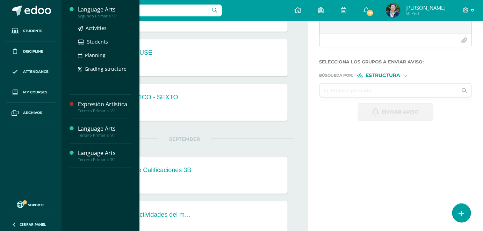
click at [102, 16] on div "Segundo Primaria "A"" at bounding box center [104, 16] width 53 height 5
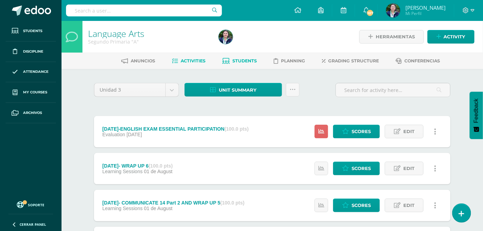
click at [235, 64] on link "Students" at bounding box center [239, 61] width 35 height 11
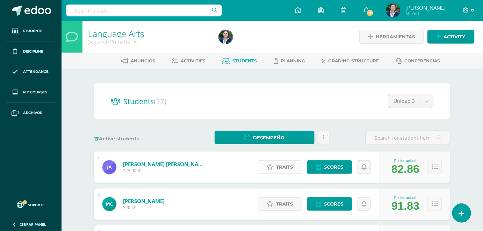
click at [284, 167] on span "Traits" at bounding box center [284, 167] width 17 height 13
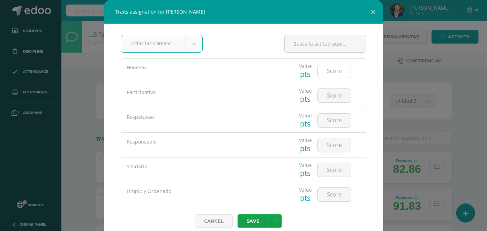
click at [326, 71] on input "number" at bounding box center [334, 71] width 33 height 14
type input "5"
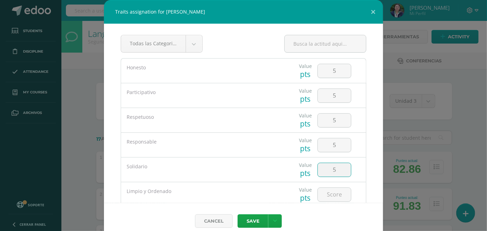
type input "5"
click at [238, 215] on button "Save" at bounding box center [253, 222] width 31 height 14
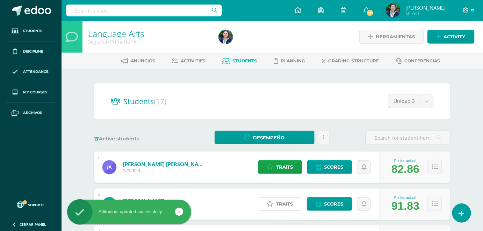
click at [285, 205] on span "Traits" at bounding box center [284, 204] width 17 height 13
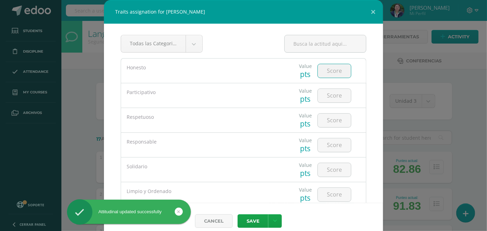
click at [318, 69] on input "number" at bounding box center [334, 71] width 33 height 14
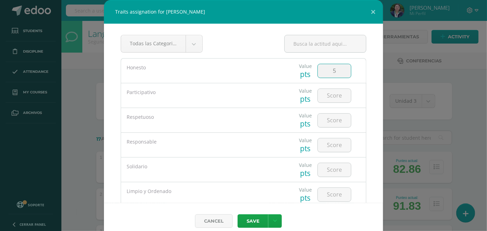
type input "5"
type input "3"
type input "5"
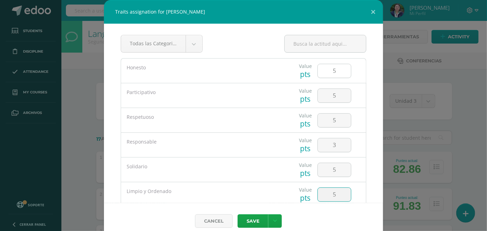
type input "5"
click at [238, 215] on button "Save" at bounding box center [253, 222] width 31 height 14
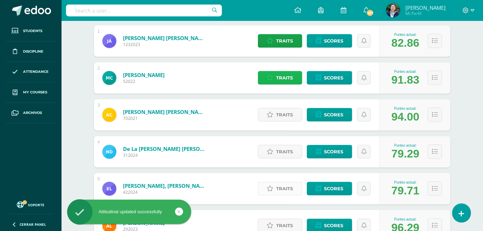
scroll to position [159, 0]
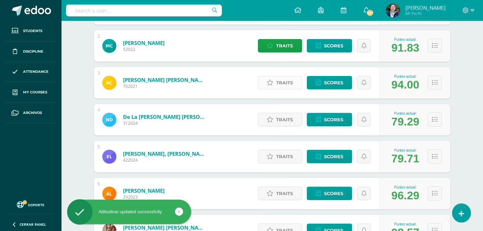
click at [285, 79] on span "Traits" at bounding box center [284, 82] width 17 height 13
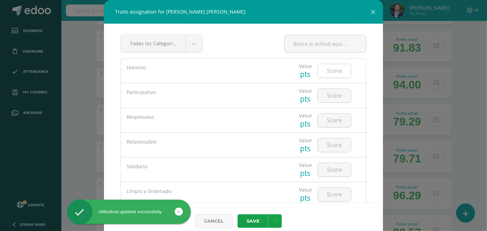
click at [334, 70] on input "number" at bounding box center [334, 71] width 33 height 14
type input "5"
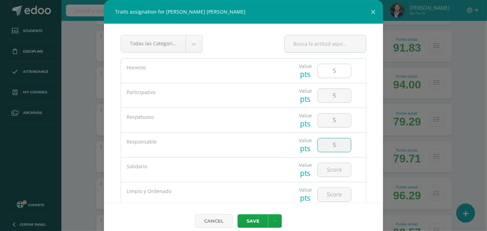
type input "5"
click at [238, 215] on button "Save" at bounding box center [253, 222] width 31 height 14
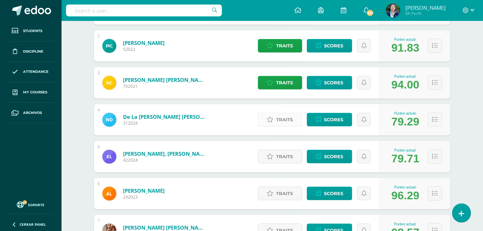
click at [290, 122] on span "Traits" at bounding box center [284, 119] width 17 height 13
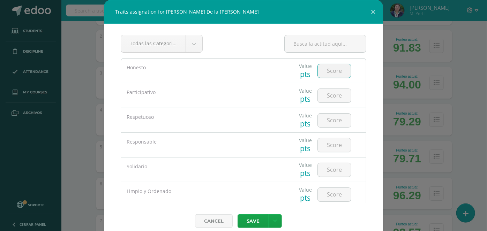
click at [331, 75] on input "number" at bounding box center [334, 71] width 33 height 14
type input "3"
type input "4"
type input "1"
type input "2"
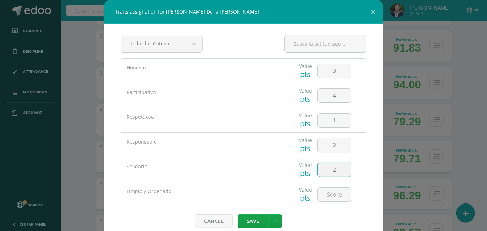
type input "2"
click at [238, 215] on button "Save" at bounding box center [253, 222] width 31 height 14
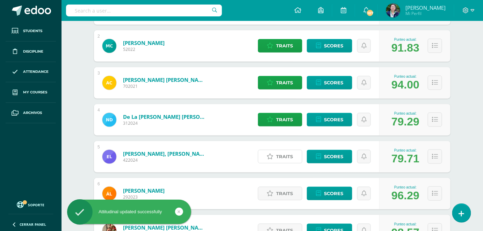
drag, startPoint x: 285, startPoint y: 160, endPoint x: 280, endPoint y: 152, distance: 9.5
click at [286, 159] on span "Traits" at bounding box center [284, 156] width 17 height 13
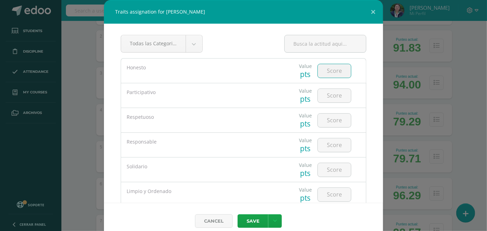
click at [328, 68] on input "number" at bounding box center [334, 71] width 33 height 14
type input "5"
type input "4"
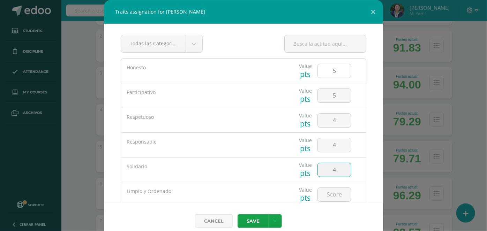
type input "4"
click at [238, 215] on button "Save" at bounding box center [253, 222] width 31 height 14
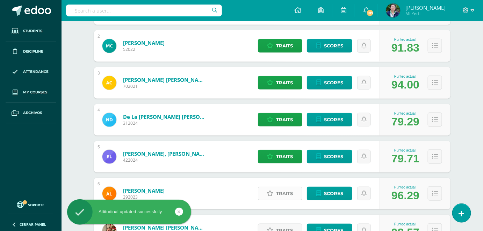
click at [282, 193] on span "Traits" at bounding box center [284, 193] width 17 height 13
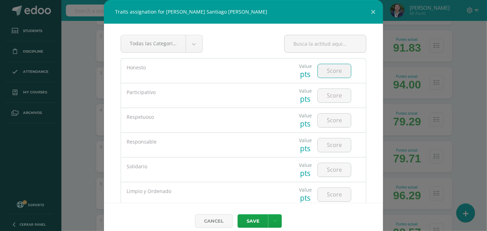
click at [327, 70] on input "number" at bounding box center [334, 71] width 33 height 14
type input "5"
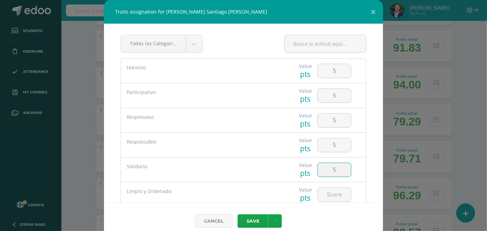
type input "5"
click at [238, 215] on button "Save" at bounding box center [253, 222] width 31 height 14
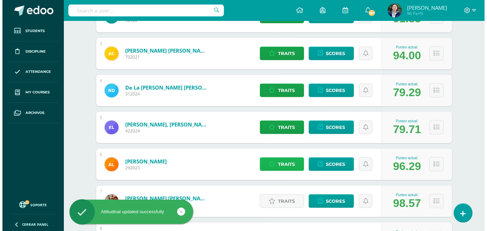
scroll to position [254, 0]
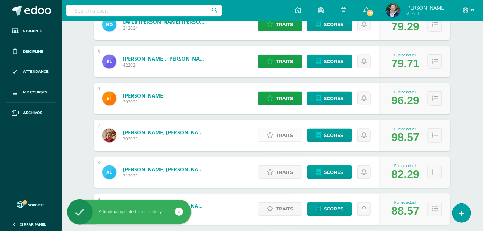
click at [295, 140] on link "Traits" at bounding box center [280, 136] width 44 height 14
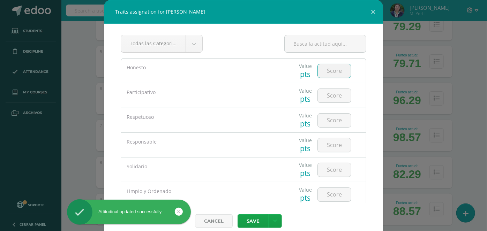
click at [330, 70] on input "number" at bounding box center [334, 71] width 33 height 14
type input "5"
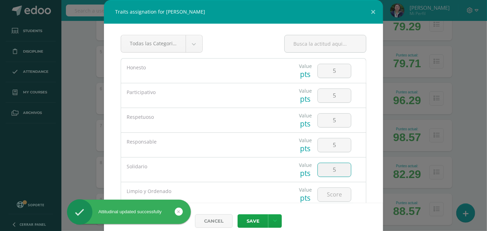
type input "5"
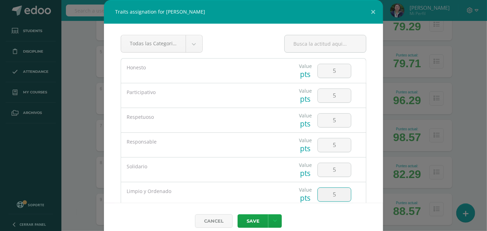
type input "5"
click at [238, 215] on button "Save" at bounding box center [253, 222] width 31 height 14
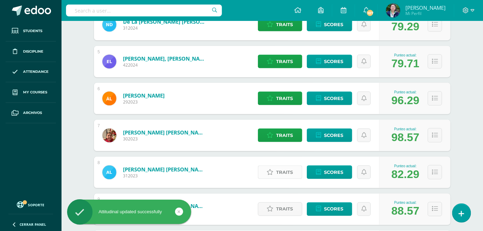
click at [272, 170] on icon at bounding box center [270, 173] width 7 height 6
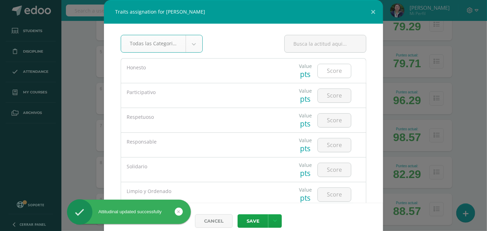
click at [323, 73] on input "number" at bounding box center [334, 71] width 33 height 14
type input "5"
click at [315, 58] on div at bounding box center [326, 46] width 82 height 23
click at [325, 70] on input "number" at bounding box center [334, 71] width 33 height 14
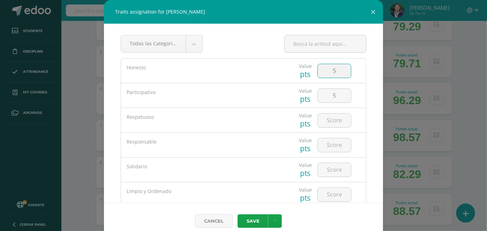
type input "5"
type input "3"
type input "5"
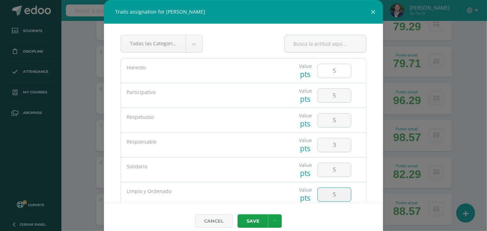
click at [238, 215] on button "Save" at bounding box center [253, 222] width 31 height 14
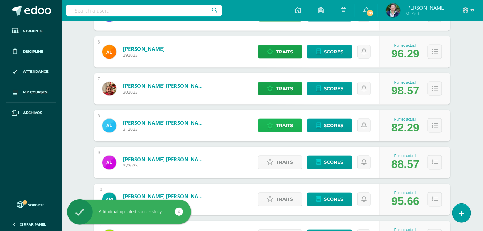
scroll to position [349, 0]
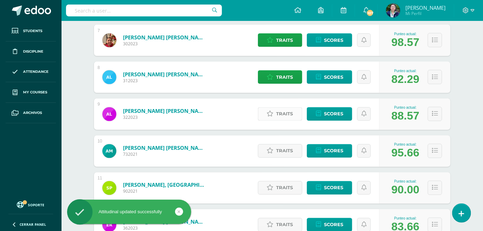
click at [282, 114] on span "Traits" at bounding box center [284, 114] width 17 height 13
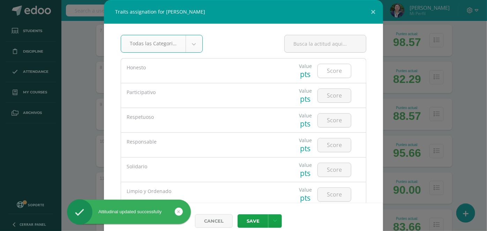
click at [318, 71] on input "number" at bounding box center [334, 71] width 33 height 14
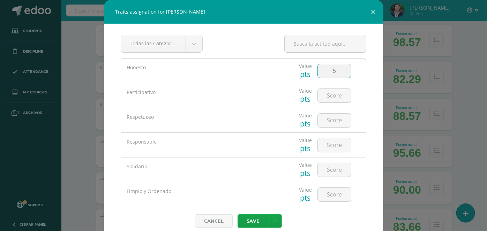
type input "5"
type input "4"
type input "5"
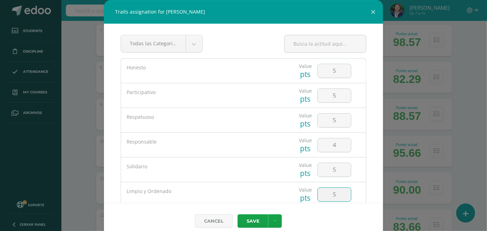
type input "5"
click at [238, 215] on button "Save" at bounding box center [253, 222] width 31 height 14
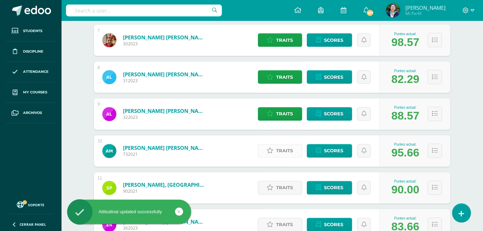
click at [282, 147] on span "Traits" at bounding box center [284, 151] width 17 height 13
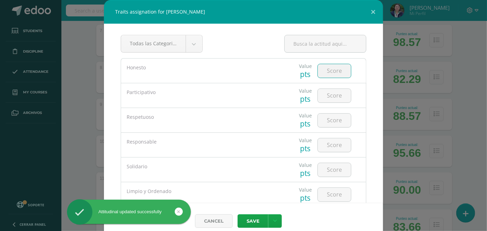
click at [327, 71] on input "number" at bounding box center [334, 71] width 33 height 14
type input "5"
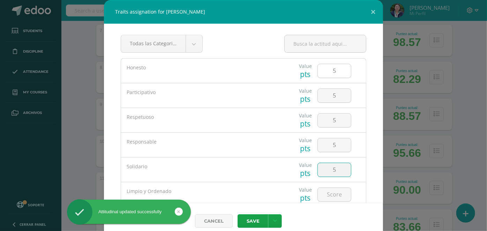
type input "5"
click at [238, 215] on button "Save" at bounding box center [253, 222] width 31 height 14
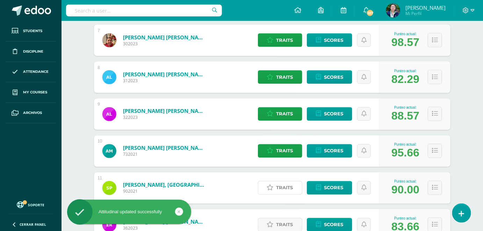
drag, startPoint x: 290, startPoint y: 193, endPoint x: 299, endPoint y: 191, distance: 9.0
click at [290, 193] on span "Traits" at bounding box center [284, 188] width 17 height 13
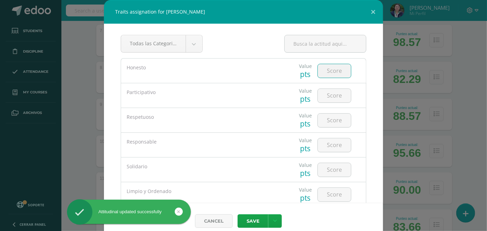
click at [318, 71] on input "number" at bounding box center [334, 71] width 33 height 14
type input "5"
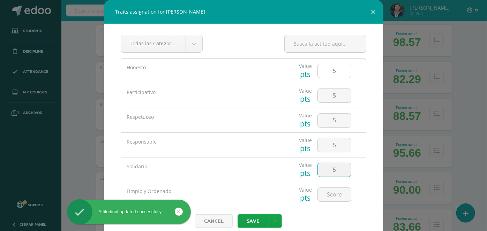
type input "5"
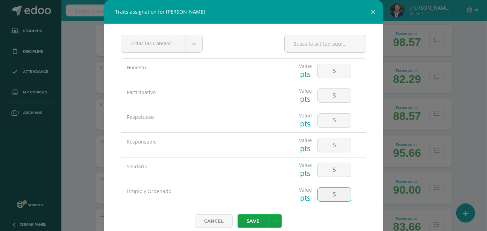
type input "5"
click at [238, 215] on button "Save" at bounding box center [253, 222] width 31 height 14
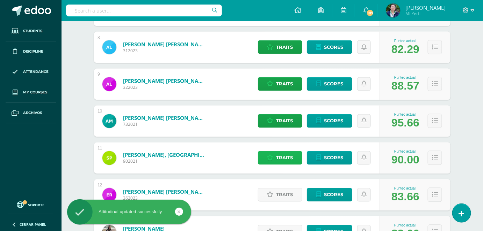
scroll to position [412, 0]
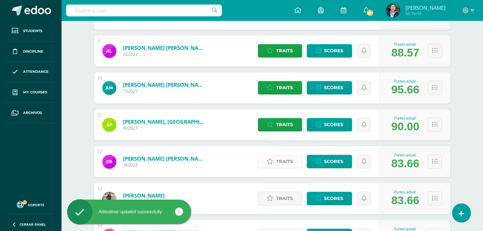
click at [279, 161] on span "Traits" at bounding box center [284, 162] width 17 height 13
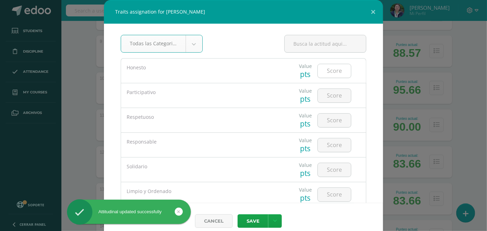
click at [336, 71] on input "number" at bounding box center [334, 71] width 33 height 14
type input "5"
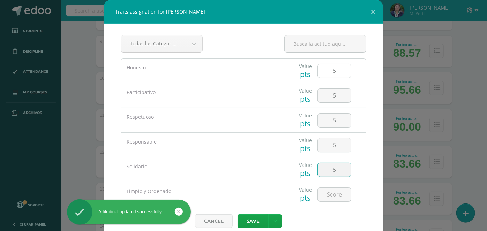
type input "5"
click at [238, 215] on button "Save" at bounding box center [253, 222] width 31 height 14
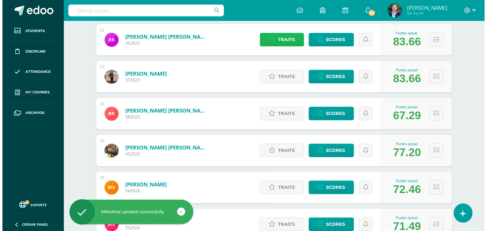
scroll to position [539, 0]
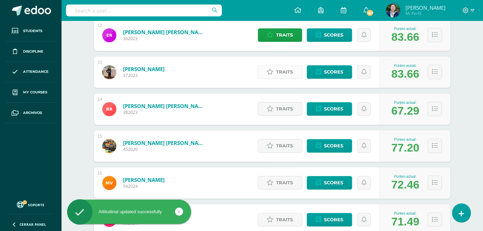
click at [284, 75] on span "Traits" at bounding box center [284, 72] width 17 height 13
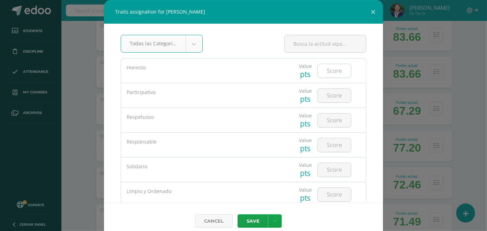
click at [329, 75] on input "number" at bounding box center [334, 71] width 33 height 14
type input "5"
type input "4"
type input "5"
type input "4"
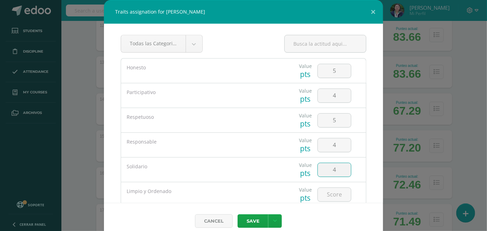
type input "4"
type textarea "4"
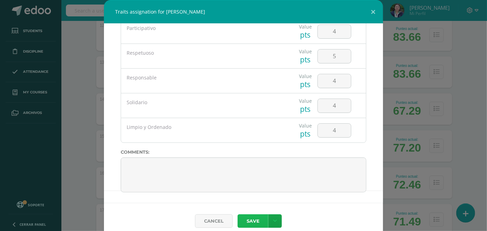
click at [251, 223] on button "Save" at bounding box center [253, 222] width 31 height 14
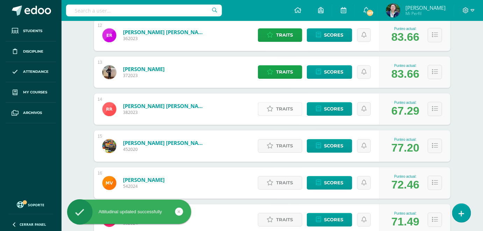
click at [277, 108] on span "Traits" at bounding box center [284, 109] width 17 height 13
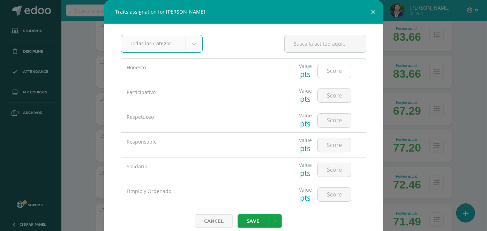
click at [332, 72] on input "number" at bounding box center [334, 71] width 33 height 14
type input "1"
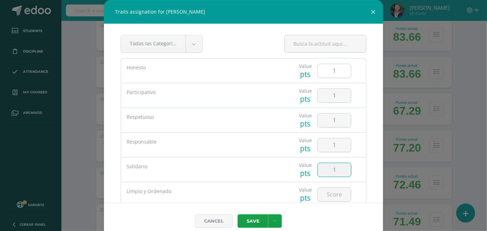
type input "1"
click at [327, 72] on input "1" at bounding box center [334, 71] width 33 height 14
click at [328, 70] on input "1" at bounding box center [334, 71] width 33 height 14
type input "1"
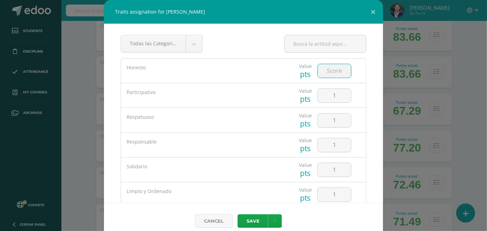
type input "1"
click at [253, 217] on button "Save" at bounding box center [253, 222] width 31 height 14
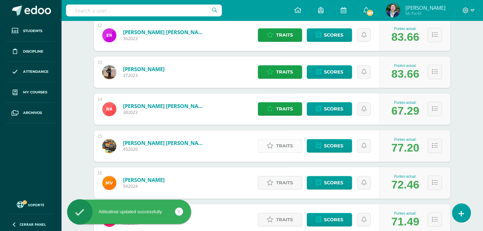
click at [271, 147] on icon at bounding box center [270, 146] width 7 height 6
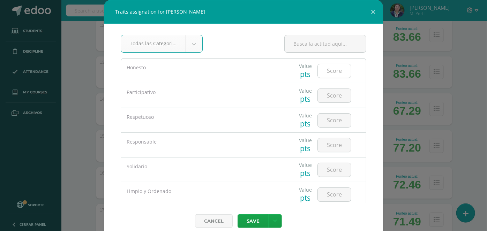
click at [330, 72] on input "number" at bounding box center [334, 71] width 33 height 14
type input "5"
type input "4"
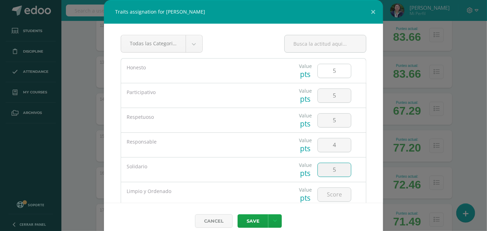
type input "5"
click at [254, 221] on button "Save" at bounding box center [253, 222] width 31 height 14
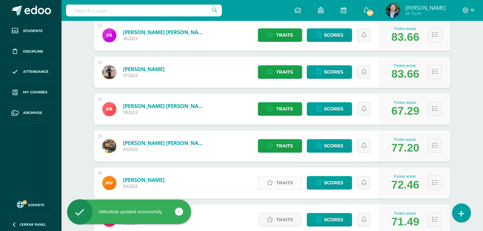
click at [289, 184] on span "Traits" at bounding box center [284, 183] width 17 height 13
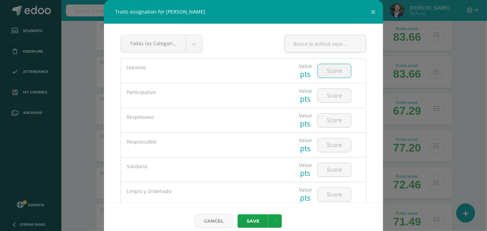
click at [319, 71] on input "number" at bounding box center [334, 71] width 33 height 14
type input "5"
type input "4"
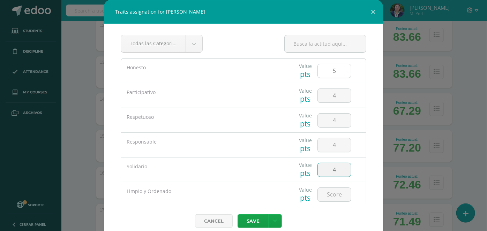
type input "4"
click at [238, 215] on button "Save" at bounding box center [253, 222] width 31 height 14
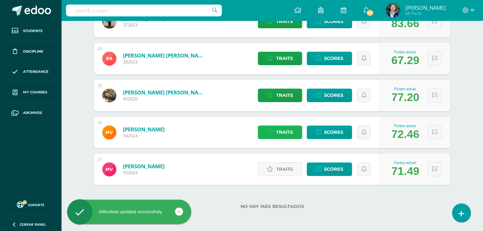
scroll to position [590, 0]
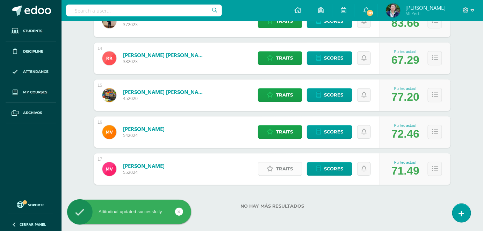
click at [296, 169] on link "Traits" at bounding box center [280, 169] width 44 height 14
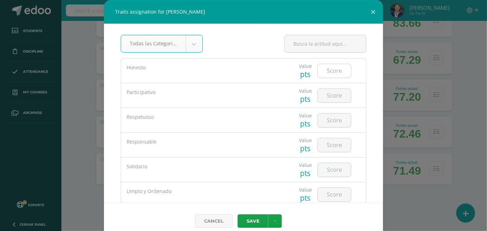
click at [335, 73] on input "number" at bounding box center [334, 71] width 33 height 14
type input "5"
type input "4"
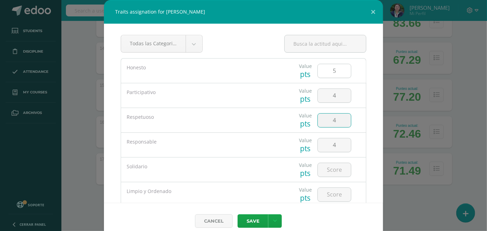
type input "4"
click at [238, 215] on button "Save" at bounding box center [253, 222] width 31 height 14
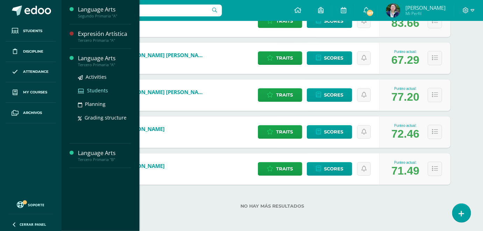
click at [94, 89] on span "Students" at bounding box center [97, 90] width 21 height 7
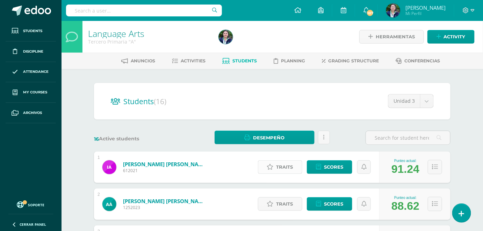
click at [278, 168] on span "Traits" at bounding box center [284, 167] width 17 height 13
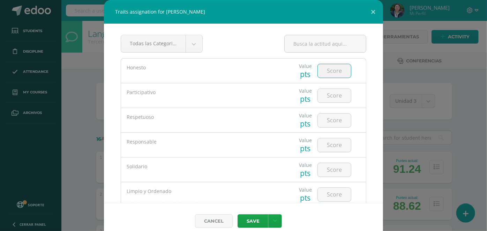
click at [333, 66] on input "number" at bounding box center [334, 71] width 33 height 14
type input "5"
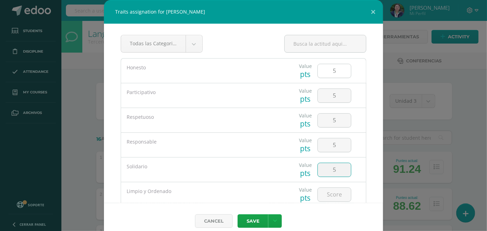
type input "5"
type input "4"
click at [238, 215] on button "Save" at bounding box center [253, 222] width 31 height 14
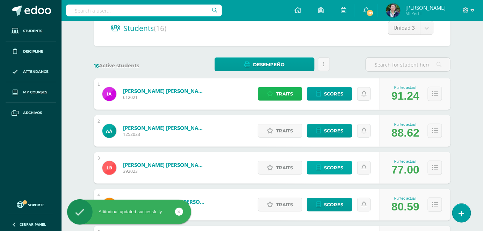
scroll to position [95, 0]
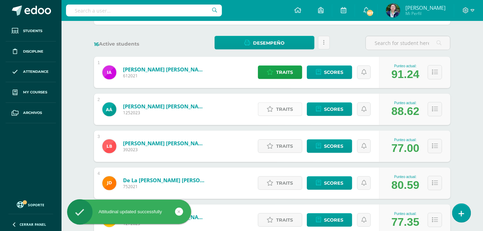
click at [290, 108] on span "Traits" at bounding box center [284, 109] width 17 height 13
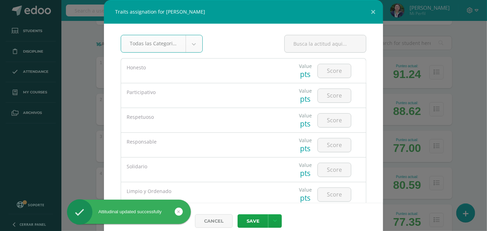
click at [326, 72] on input "number" at bounding box center [334, 71] width 33 height 14
type input "5"
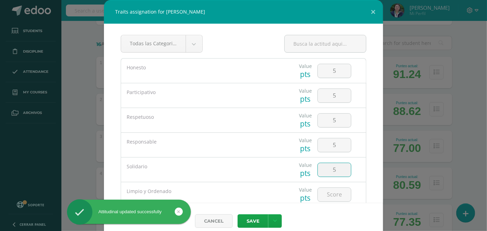
type input "5"
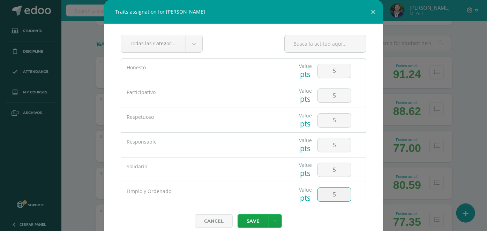
type input "5"
click at [238, 215] on button "Save" at bounding box center [253, 222] width 31 height 14
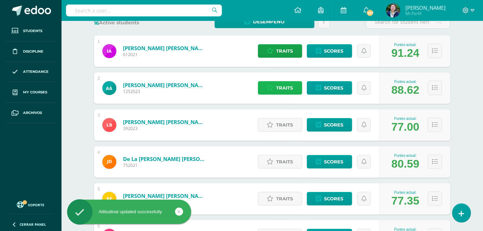
scroll to position [127, 0]
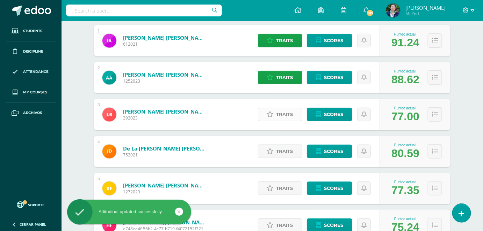
click at [279, 117] on span "Traits" at bounding box center [284, 114] width 17 height 13
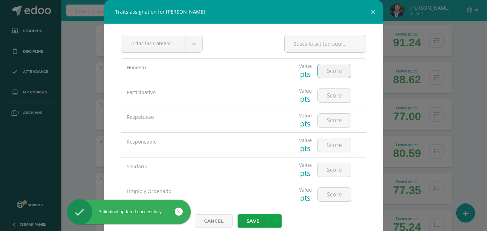
click at [325, 73] on input "number" at bounding box center [334, 71] width 33 height 14
type input "5"
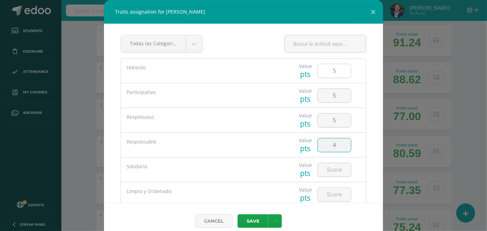
type input "4"
type input "5"
click at [238, 215] on button "Save" at bounding box center [253, 222] width 31 height 14
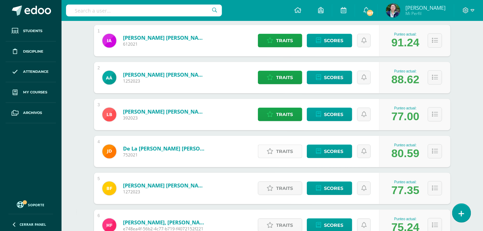
click at [284, 154] on span "Traits" at bounding box center [284, 151] width 17 height 13
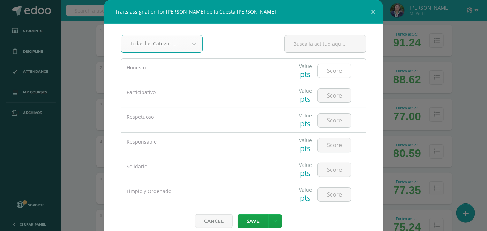
click at [330, 72] on input "number" at bounding box center [334, 71] width 33 height 14
type input "5"
type input "4"
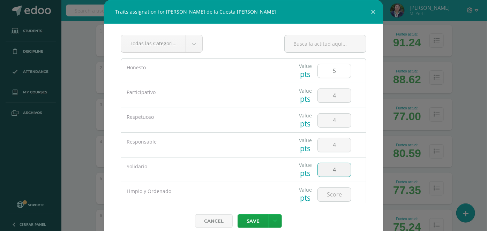
type input "4"
click at [238, 215] on button "Save" at bounding box center [253, 222] width 31 height 14
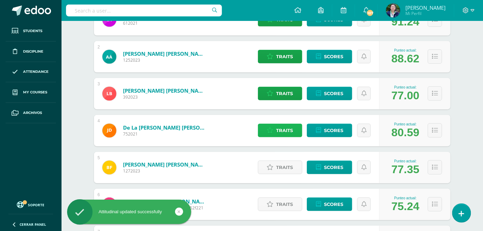
scroll to position [159, 0]
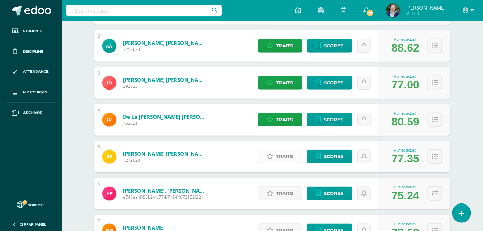
click at [287, 157] on span "Traits" at bounding box center [284, 156] width 17 height 13
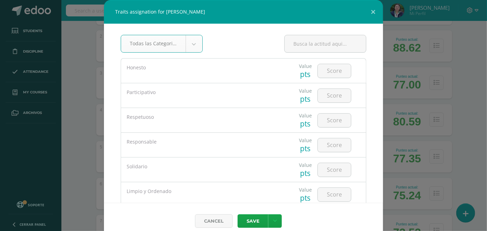
type input "5"
click at [323, 67] on body "Traits assignation for Byron Alejandro Fernández Zarceño Todas las Categorias T…" at bounding box center [243, 233] width 487 height 785
click at [324, 68] on input "number" at bounding box center [334, 71] width 33 height 14
type input "5"
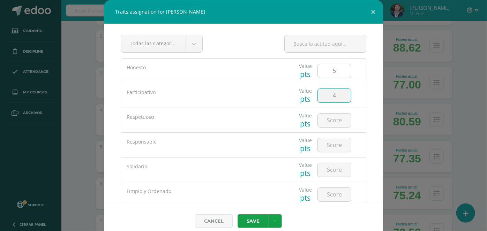
type input "4"
type input "3"
click at [334, 170] on input "number" at bounding box center [334, 170] width 33 height 14
type input "4"
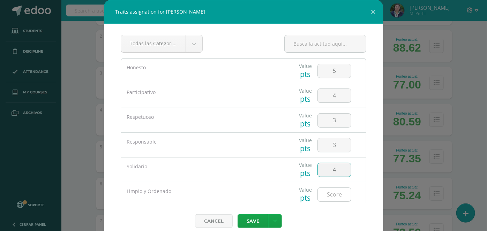
click at [326, 195] on input "number" at bounding box center [334, 195] width 33 height 14
type input "2"
click at [248, 219] on button "Save" at bounding box center [253, 222] width 31 height 14
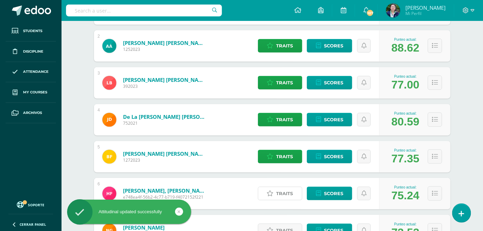
click at [273, 194] on icon at bounding box center [270, 194] width 7 height 6
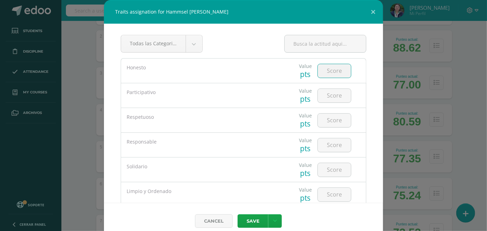
click at [331, 71] on input "number" at bounding box center [334, 71] width 33 height 14
type input "4"
type input "3"
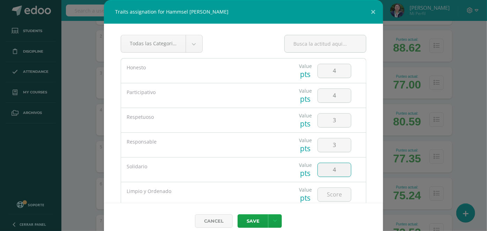
type input "4"
click at [330, 121] on input "3" at bounding box center [334, 121] width 33 height 14
type input "4"
click at [339, 174] on input "4" at bounding box center [334, 170] width 33 height 14
type input "3"
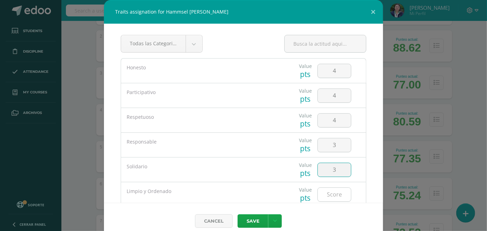
click at [336, 196] on input "number" at bounding box center [334, 195] width 33 height 14
type input "4"
click at [255, 224] on button "Save" at bounding box center [253, 222] width 31 height 14
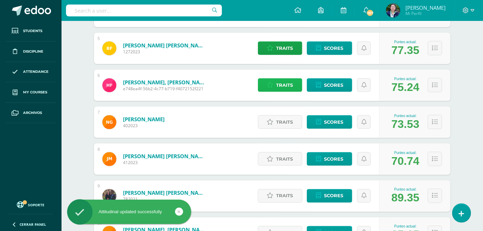
scroll to position [286, 0]
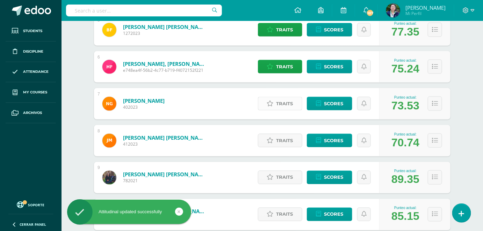
click at [270, 104] on icon at bounding box center [270, 104] width 7 height 6
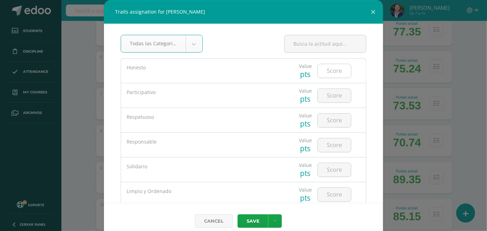
click at [320, 71] on input "number" at bounding box center [334, 71] width 33 height 14
type input "5"
type input "2"
type input "4"
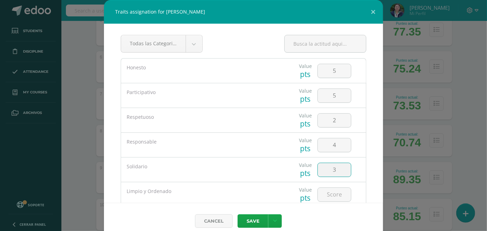
type input "3"
type input "4"
click at [238, 215] on button "Save" at bounding box center [253, 222] width 31 height 14
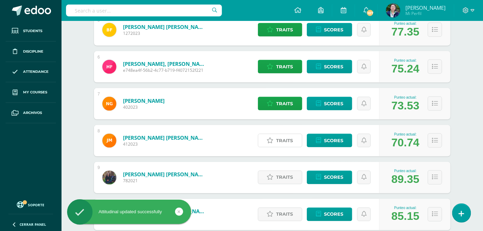
drag, startPoint x: 285, startPoint y: 142, endPoint x: 284, endPoint y: 146, distance: 3.9
click at [284, 142] on span "Traits" at bounding box center [284, 140] width 17 height 13
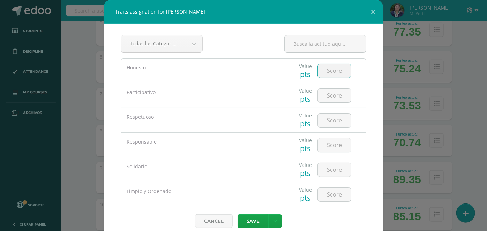
click at [329, 74] on input "number" at bounding box center [334, 71] width 33 height 14
type input "4"
type input "2"
type input "1"
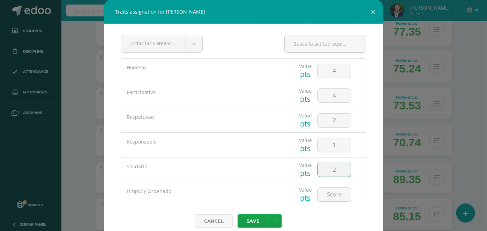
type input "2"
type input "4"
click at [260, 220] on button "Save" at bounding box center [253, 222] width 31 height 14
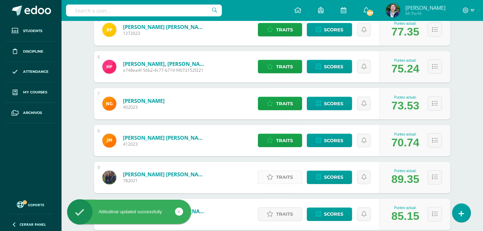
click at [285, 183] on span "Traits" at bounding box center [284, 177] width 17 height 13
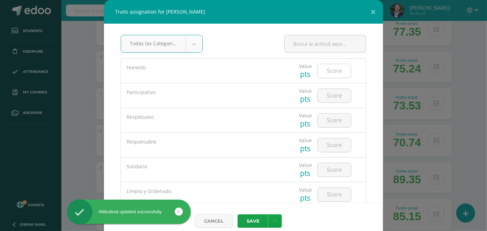
click at [332, 76] on input "number" at bounding box center [334, 71] width 33 height 14
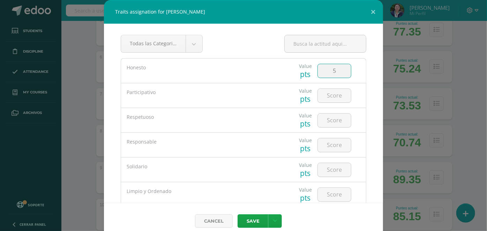
type input "5"
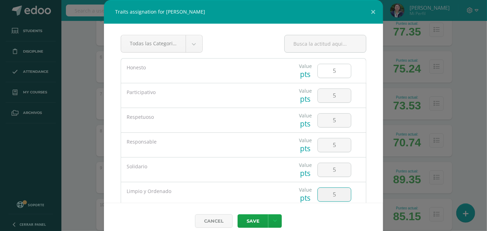
type input "5"
click at [238, 215] on button "Save" at bounding box center [253, 222] width 31 height 14
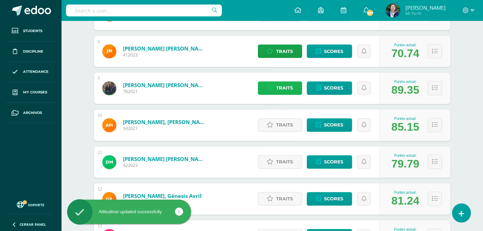
scroll to position [381, 0]
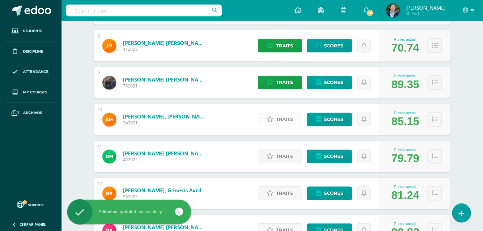
click at [277, 119] on span "Traits" at bounding box center [284, 119] width 17 height 13
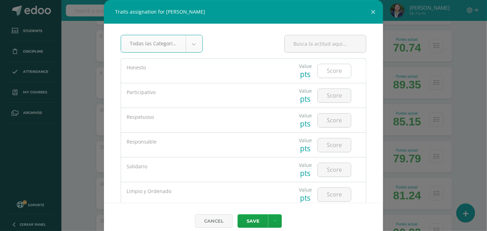
click at [328, 69] on input "number" at bounding box center [334, 71] width 33 height 14
type input "5"
type input "4"
type input "3"
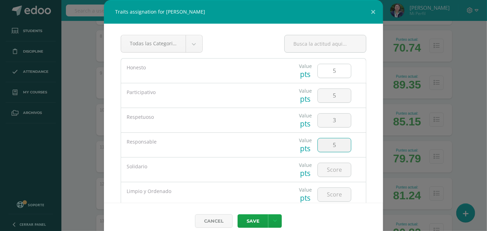
type input "5"
click at [238, 215] on button "Save" at bounding box center [253, 222] width 31 height 14
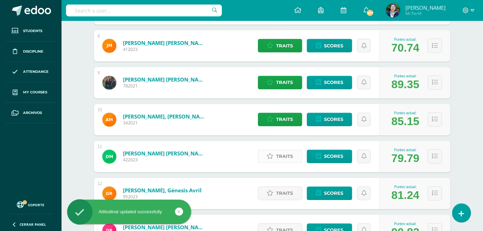
click at [268, 158] on icon at bounding box center [270, 157] width 7 height 6
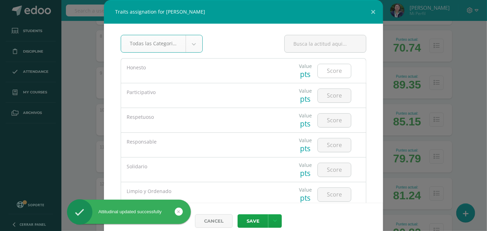
click at [325, 67] on input "number" at bounding box center [334, 71] width 33 height 14
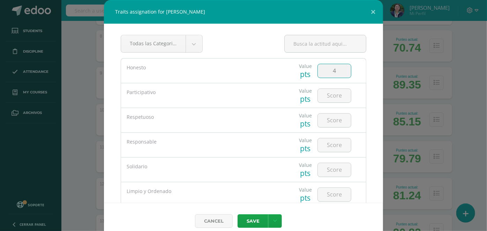
type input "4"
type input "2"
type input "3"
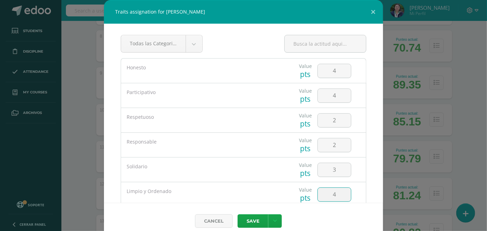
type input "4"
click at [238, 215] on button "Save" at bounding box center [253, 222] width 31 height 14
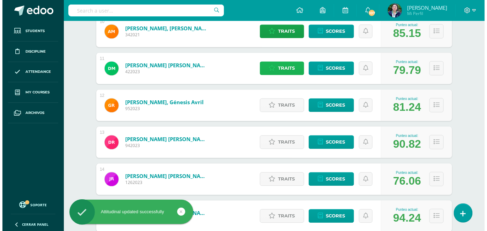
scroll to position [476, 0]
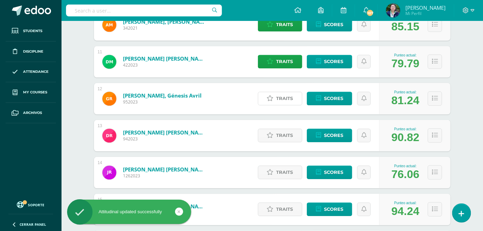
click at [280, 102] on span "Traits" at bounding box center [284, 98] width 17 height 13
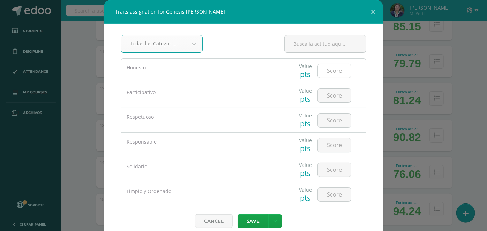
click at [324, 67] on input "number" at bounding box center [334, 71] width 33 height 14
type input "5"
type input "3"
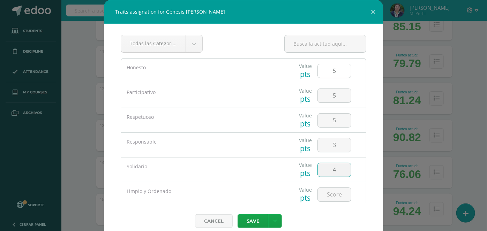
type input "4"
type input "5"
click at [251, 222] on button "Save" at bounding box center [253, 222] width 31 height 14
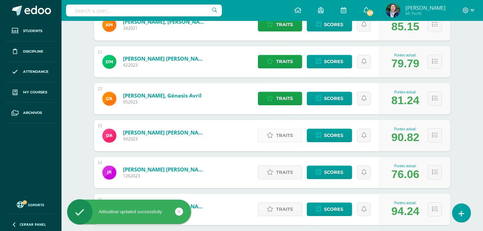
click at [283, 139] on span "Traits" at bounding box center [284, 135] width 17 height 13
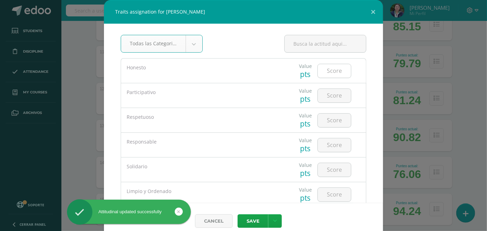
click at [321, 70] on input "number" at bounding box center [334, 71] width 33 height 14
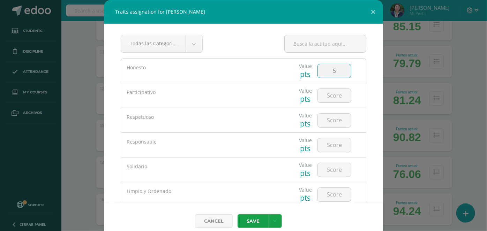
type input "5"
type input "4"
type input "5"
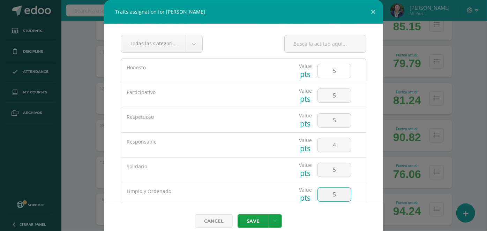
type input "5"
click at [238, 215] on button "Save" at bounding box center [253, 222] width 31 height 14
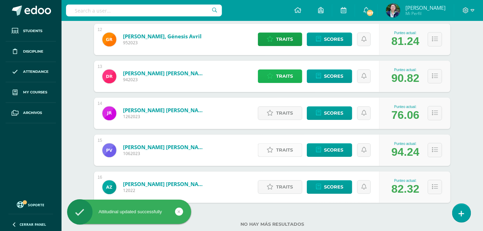
scroll to position [539, 0]
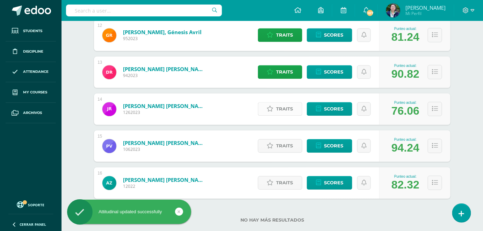
click at [284, 112] on span "Traits" at bounding box center [284, 109] width 17 height 13
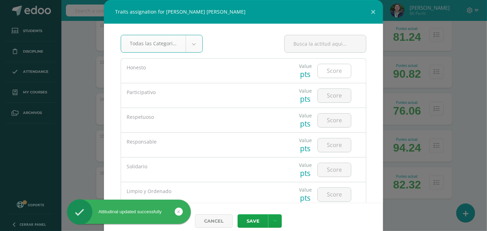
click at [329, 72] on input "number" at bounding box center [334, 71] width 33 height 14
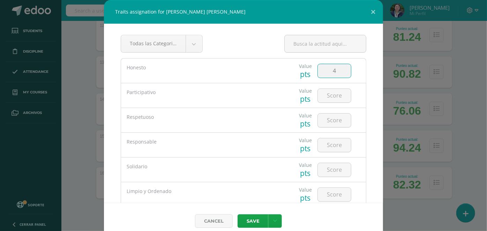
type input "4"
type input "5"
type input "2"
type input "1"
type input "2"
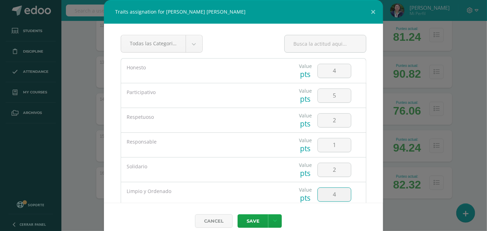
type input "4"
click at [238, 215] on button "Save" at bounding box center [253, 222] width 31 height 14
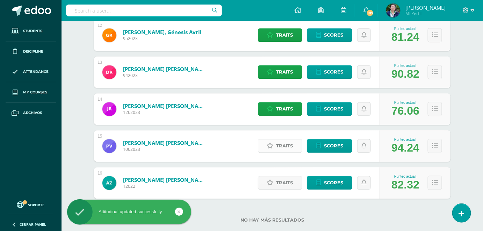
click at [277, 148] on span "Traits" at bounding box center [284, 146] width 17 height 13
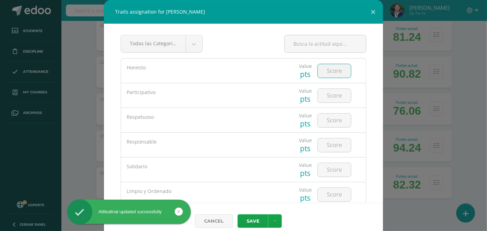
click at [326, 73] on input "number" at bounding box center [334, 71] width 33 height 14
type input "5"
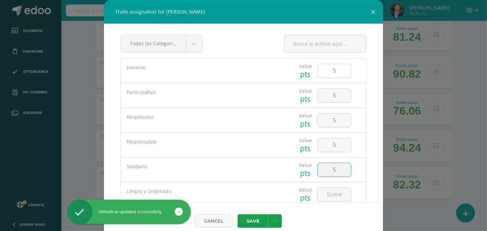
type input "5"
click at [238, 215] on button "Save" at bounding box center [253, 222] width 31 height 14
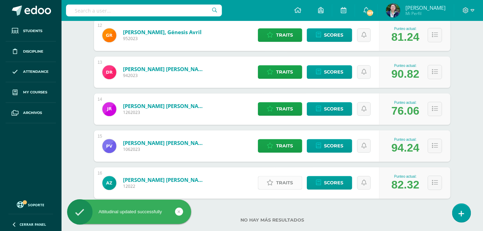
click at [287, 182] on span "Traits" at bounding box center [284, 183] width 17 height 13
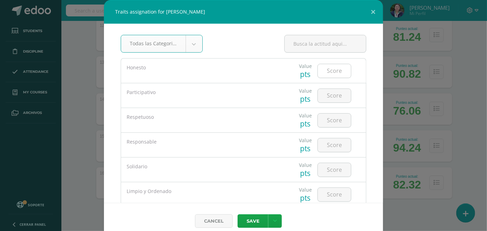
click at [331, 73] on input "number" at bounding box center [334, 71] width 33 height 14
type input "5"
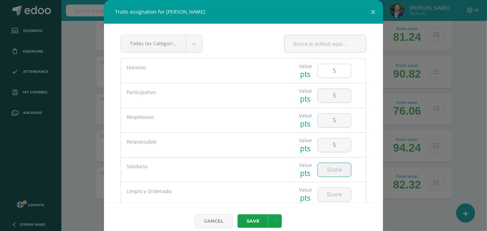
type input "1"
click at [331, 147] on input "5" at bounding box center [334, 146] width 33 height 14
type input "4"
click at [335, 169] on input "1" at bounding box center [334, 170] width 33 height 14
type input "5"
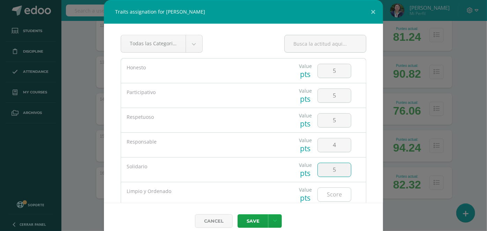
click at [335, 192] on input "number" at bounding box center [334, 195] width 33 height 14
type input "5"
click at [255, 221] on button "Save" at bounding box center [253, 222] width 31 height 14
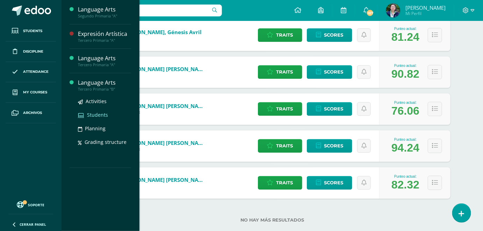
click at [94, 117] on span "Students" at bounding box center [97, 115] width 21 height 7
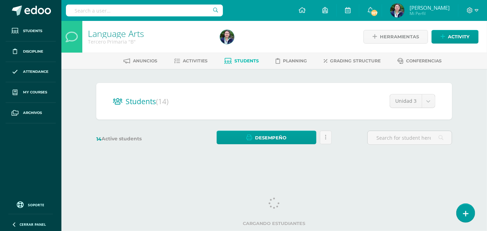
click at [94, 117] on div "Students (14) Unidad 3 Unidad 4 Unidad 3 Unidad 2 Unidad 1 14 Active students D…" at bounding box center [275, 117] width 362 height 69
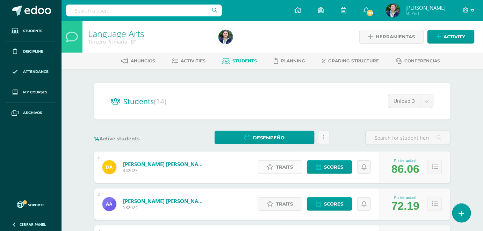
click at [275, 167] on link "Traits" at bounding box center [280, 168] width 44 height 14
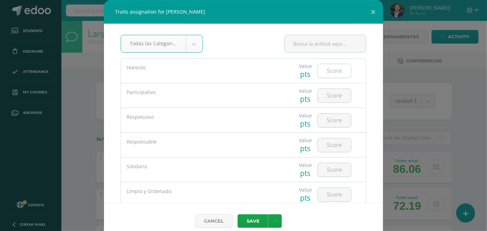
click at [332, 71] on input "number" at bounding box center [334, 71] width 33 height 14
type input "5"
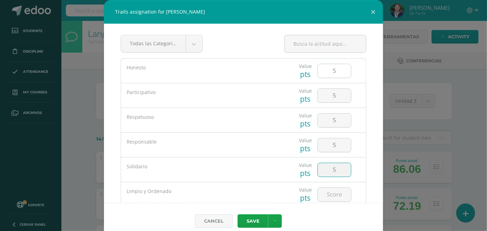
type input "5"
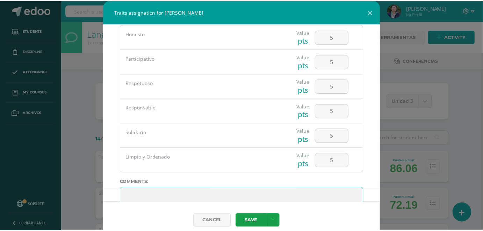
scroll to position [64, 0]
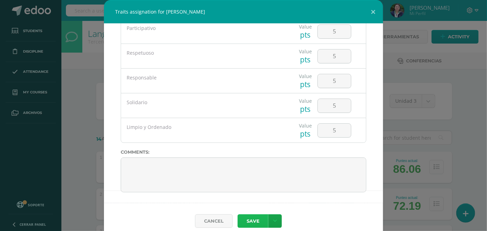
click at [256, 226] on button "Save" at bounding box center [253, 222] width 31 height 14
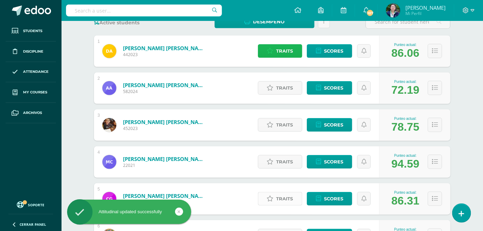
scroll to position [127, 0]
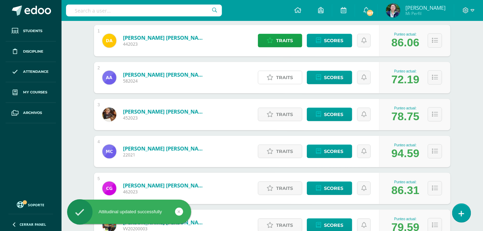
drag, startPoint x: 282, startPoint y: 75, endPoint x: 282, endPoint y: 69, distance: 5.3
click at [282, 75] on span "Traits" at bounding box center [284, 77] width 17 height 13
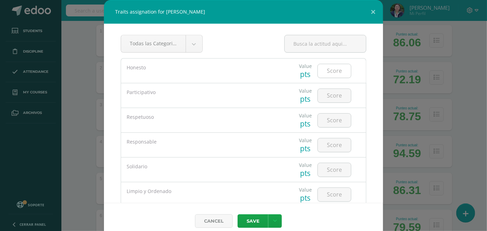
click at [334, 75] on input "number" at bounding box center [334, 71] width 33 height 14
type input "5"
click at [333, 75] on input "number" at bounding box center [334, 71] width 33 height 14
type input "5"
click at [322, 119] on input "number" at bounding box center [334, 121] width 33 height 14
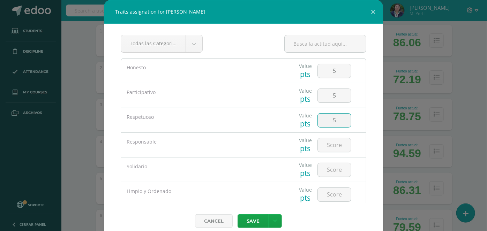
type input "5"
type input "4"
type input "5"
type input "4"
click at [238, 215] on button "Save" at bounding box center [253, 222] width 31 height 14
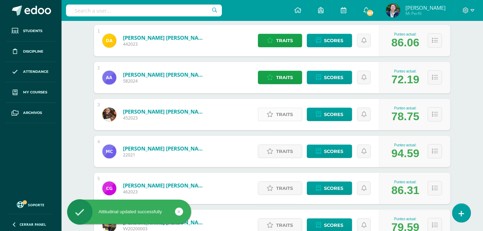
click at [278, 116] on span "Traits" at bounding box center [284, 114] width 17 height 13
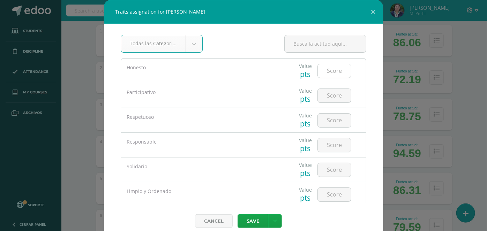
click at [335, 71] on input "number" at bounding box center [334, 71] width 33 height 14
type input "4"
type input "3"
type input "4"
type input "3"
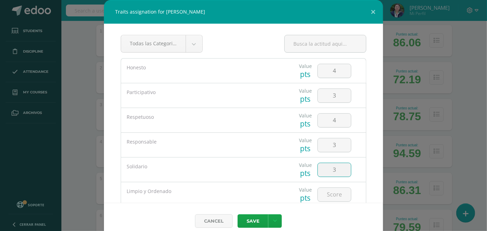
type input "3"
type input "2"
click at [238, 215] on button "Save" at bounding box center [253, 222] width 31 height 14
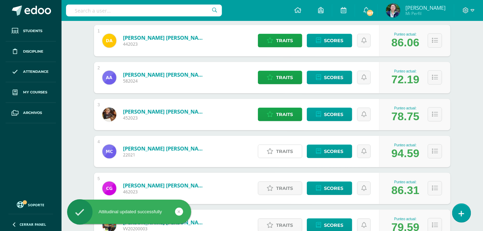
click at [286, 151] on span "Traits" at bounding box center [284, 151] width 17 height 13
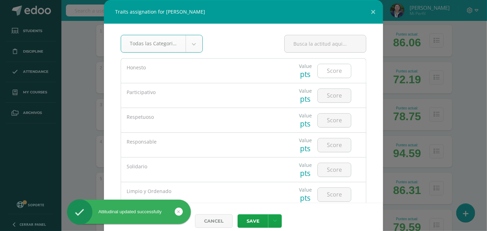
click at [322, 72] on input "number" at bounding box center [334, 71] width 33 height 14
type input "5"
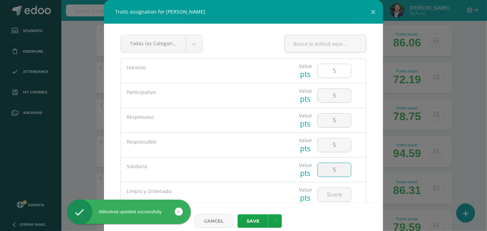
type input "5"
click at [238, 215] on button "Save" at bounding box center [253, 222] width 31 height 14
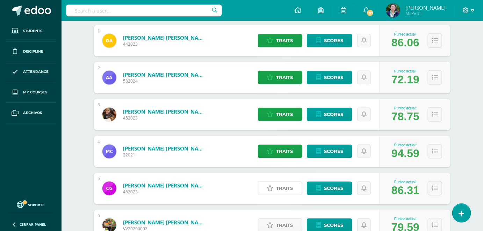
click at [276, 191] on link "Traits" at bounding box center [280, 189] width 44 height 14
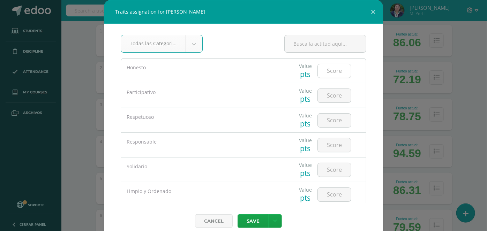
click at [331, 73] on input "number" at bounding box center [334, 71] width 33 height 14
type input "5"
type input "4"
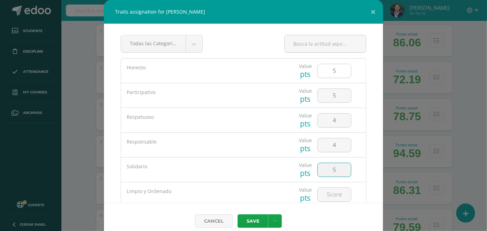
type input "5"
type input "4"
click at [238, 215] on button "Save" at bounding box center [253, 222] width 31 height 14
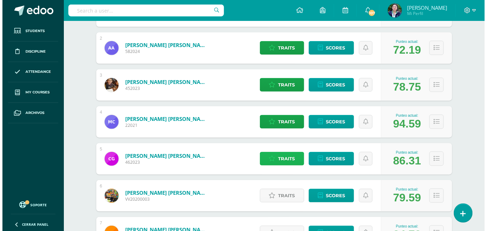
scroll to position [190, 0]
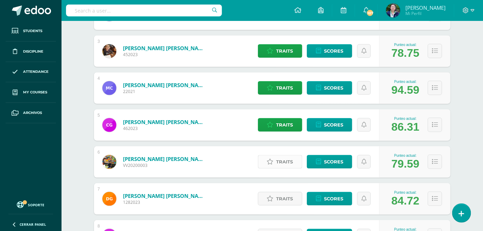
click at [284, 167] on span "Traits" at bounding box center [284, 162] width 17 height 13
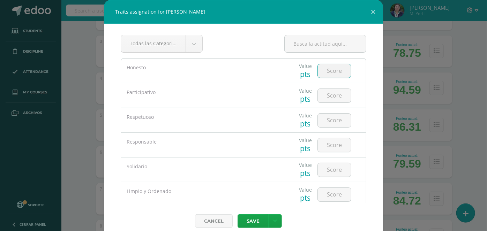
click at [329, 66] on input "number" at bounding box center [334, 71] width 33 height 14
type input "4"
type input "2"
type input "4"
type input "3"
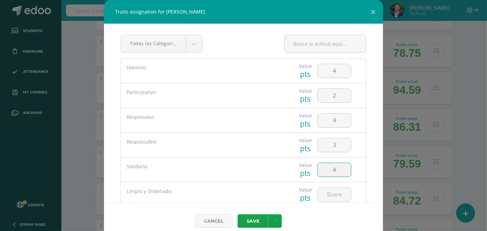
type input "4"
type input "3"
click at [238, 215] on button "Save" at bounding box center [253, 222] width 31 height 14
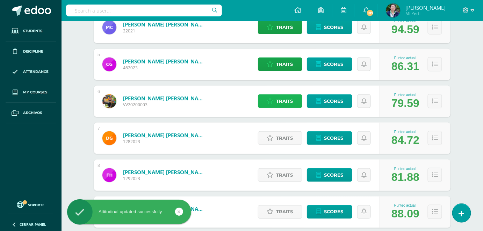
scroll to position [286, 0]
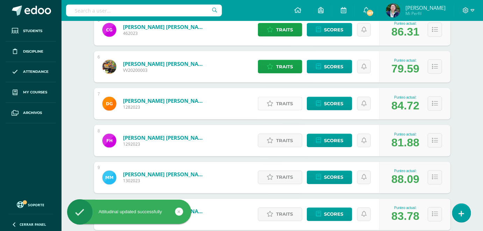
click at [280, 106] on span "Traits" at bounding box center [284, 103] width 17 height 13
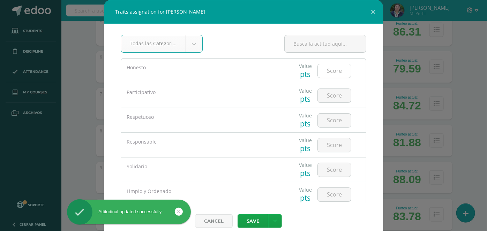
click at [329, 72] on input "number" at bounding box center [334, 71] width 33 height 14
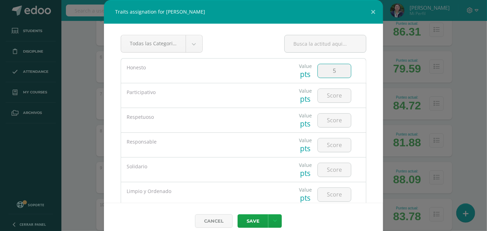
type input "5"
type input "4"
type input "5"
type input "4"
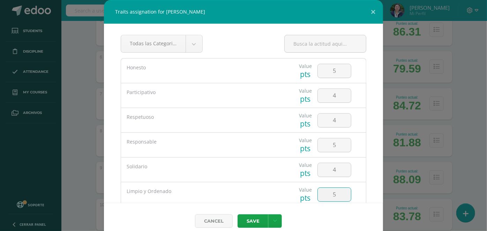
type input "5"
click at [238, 215] on button "Save" at bounding box center [253, 222] width 31 height 14
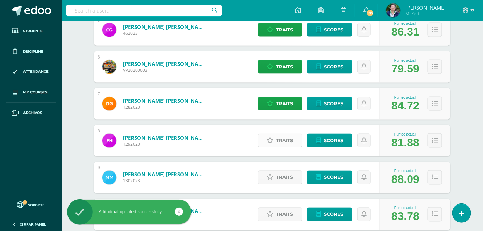
click at [289, 142] on span "Traits" at bounding box center [284, 140] width 17 height 13
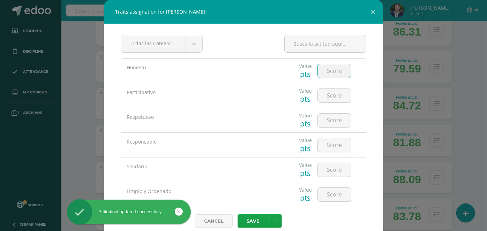
click at [341, 69] on input "number" at bounding box center [334, 71] width 33 height 14
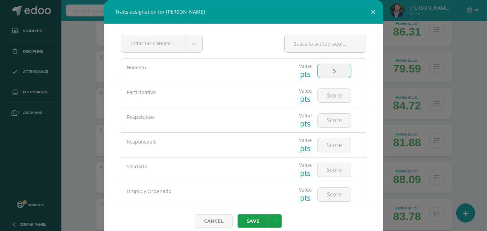
type input "5"
type input "3"
type input "4"
type input "5"
type input "4"
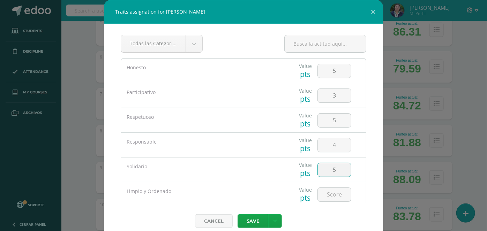
type input "5"
type input "4"
type input "5"
type input "4"
click at [242, 223] on button "Save" at bounding box center [253, 222] width 31 height 14
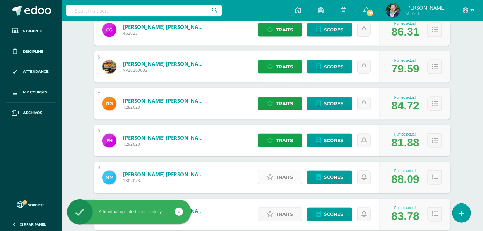
click at [282, 182] on span "Traits" at bounding box center [284, 177] width 17 height 13
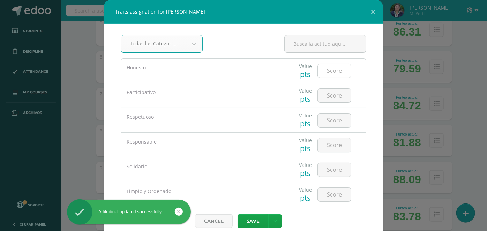
click at [323, 65] on input "number" at bounding box center [334, 71] width 33 height 14
type input "5"
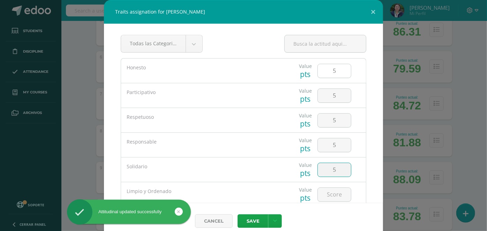
type input "5"
click at [238, 215] on button "Save" at bounding box center [253, 222] width 31 height 14
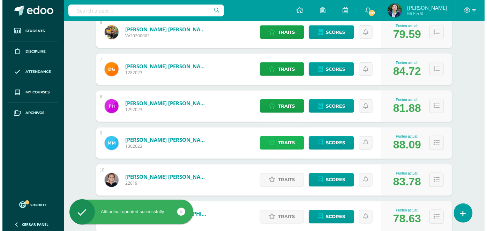
scroll to position [381, 0]
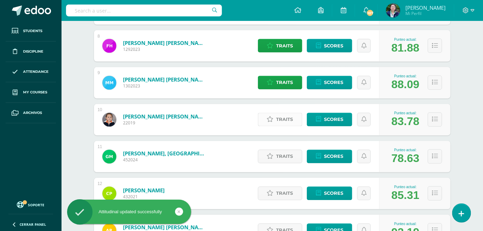
click at [280, 122] on span "Traits" at bounding box center [284, 119] width 17 height 13
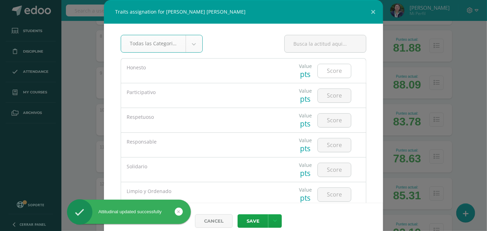
click at [331, 68] on input "number" at bounding box center [334, 71] width 33 height 14
type input "5"
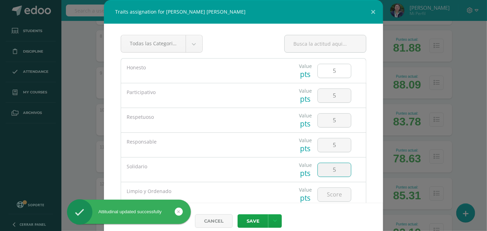
type input "5"
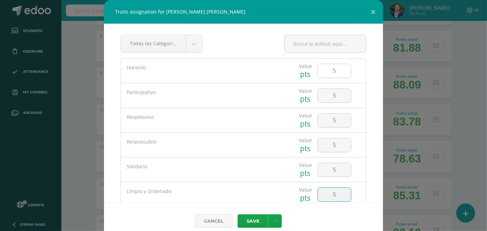
type input "5"
click at [238, 215] on button "Save" at bounding box center [253, 222] width 31 height 14
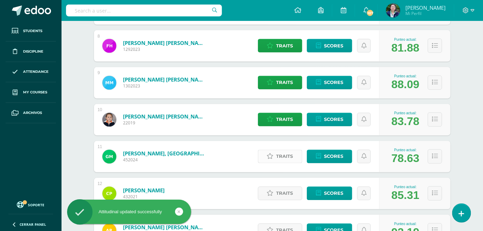
click at [279, 162] on span "Traits" at bounding box center [284, 156] width 17 height 13
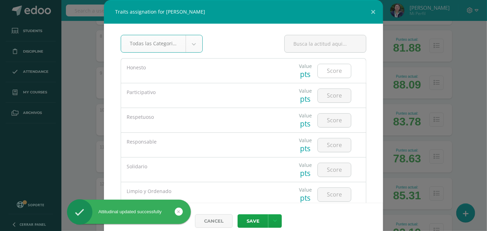
click at [330, 75] on input "number" at bounding box center [334, 71] width 33 height 14
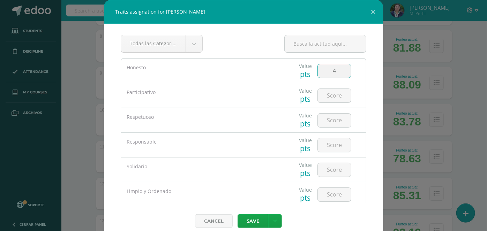
type input "4"
type input "3"
type input "5"
type input "2"
type input "4"
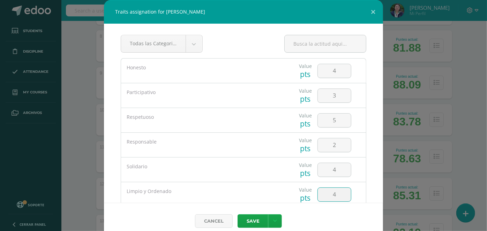
type input "4"
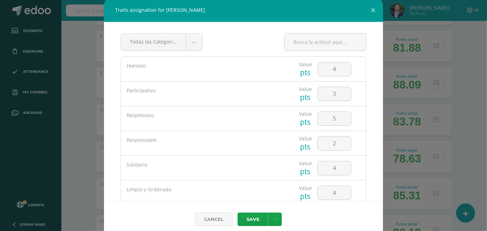
scroll to position [0, 0]
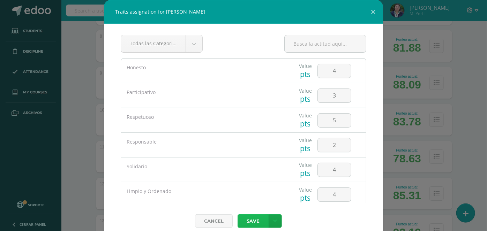
click at [241, 218] on button "Save" at bounding box center [253, 222] width 31 height 14
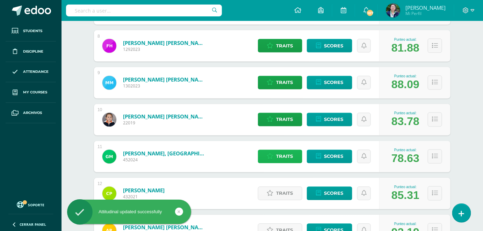
click at [278, 158] on span "Traits" at bounding box center [284, 156] width 17 height 13
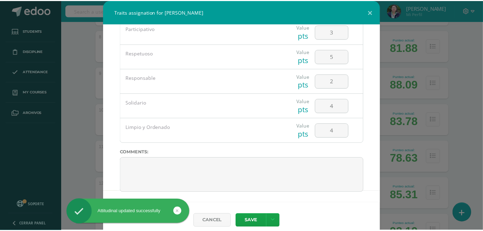
scroll to position [64, 0]
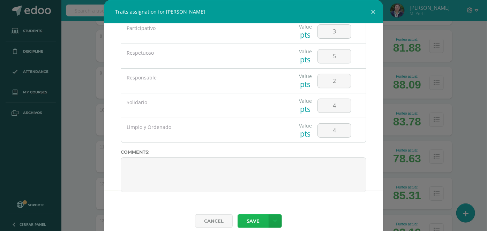
click at [253, 223] on button "Save" at bounding box center [253, 222] width 31 height 14
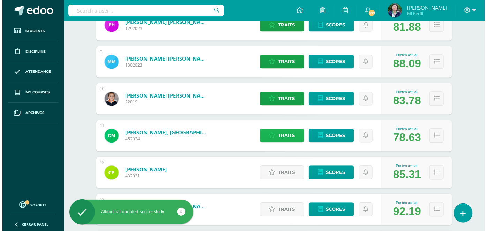
scroll to position [412, 0]
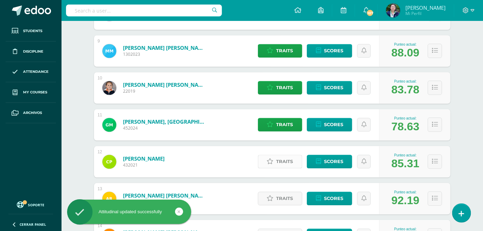
click at [288, 168] on span "Traits" at bounding box center [284, 162] width 17 height 13
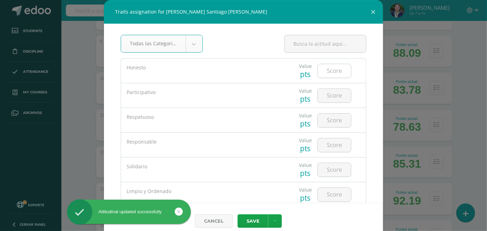
click at [328, 75] on input "number" at bounding box center [334, 71] width 33 height 14
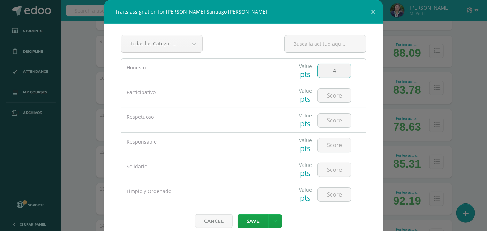
type input "4"
type input "3"
type input "4"
click at [322, 173] on input "number" at bounding box center [334, 170] width 33 height 14
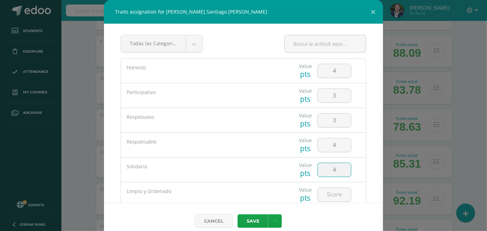
type input "4"
type input "1"
click at [335, 97] on input "3" at bounding box center [334, 96] width 33 height 14
type input "2"
click at [245, 222] on button "Save" at bounding box center [253, 222] width 31 height 14
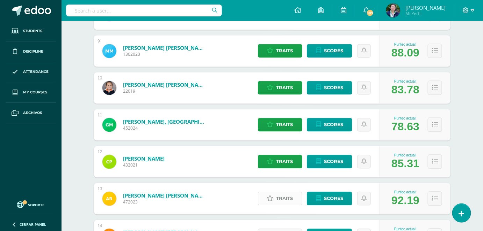
click at [285, 200] on span "Traits" at bounding box center [284, 199] width 17 height 13
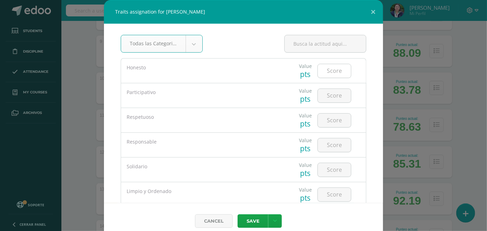
click at [332, 68] on input "number" at bounding box center [334, 71] width 33 height 14
type input "5"
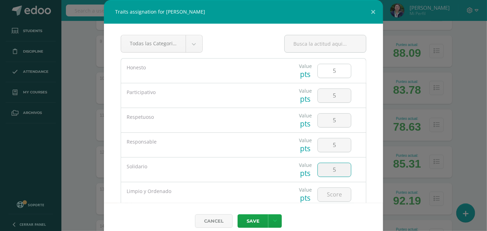
type input "5"
click at [238, 215] on button "Save" at bounding box center [253, 222] width 31 height 14
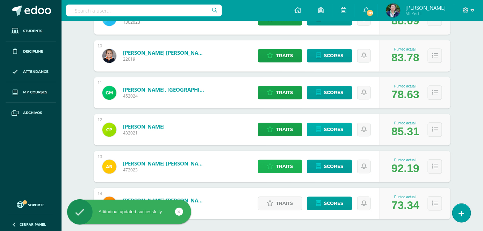
scroll to position [479, 0]
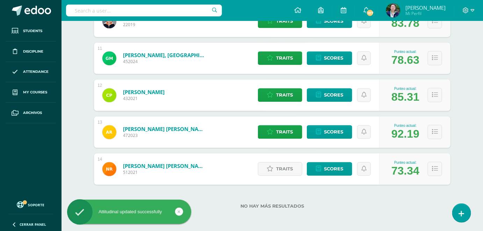
click at [288, 176] on div "Traits Scores" at bounding box center [316, 169] width 125 height 31
click at [284, 168] on span "Traits" at bounding box center [284, 169] width 17 height 13
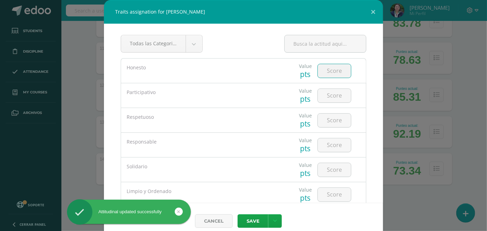
click at [325, 72] on input "number" at bounding box center [334, 71] width 33 height 14
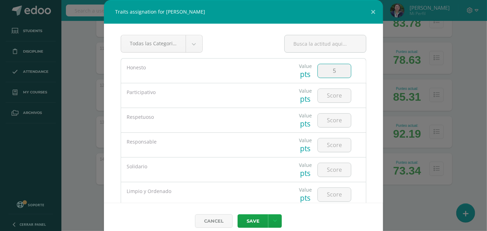
type input "5"
type input "3"
type input "4"
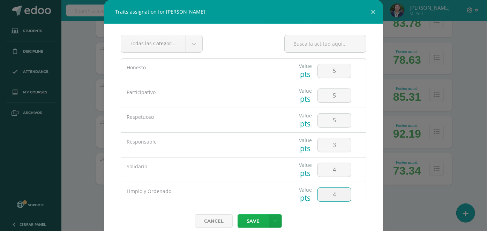
type input "4"
click at [253, 221] on button "Save" at bounding box center [253, 222] width 31 height 14
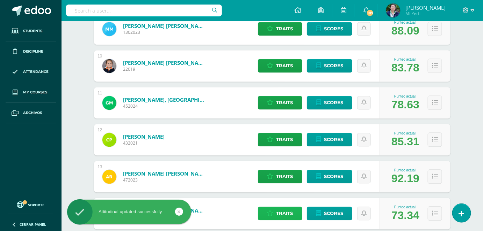
scroll to position [416, 0]
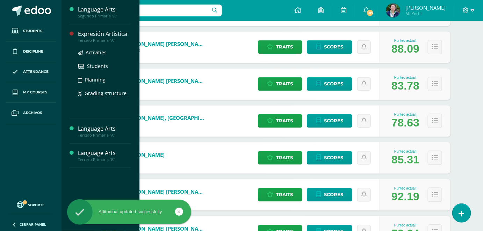
click at [105, 36] on div "Expresión Artística" at bounding box center [104, 34] width 53 height 8
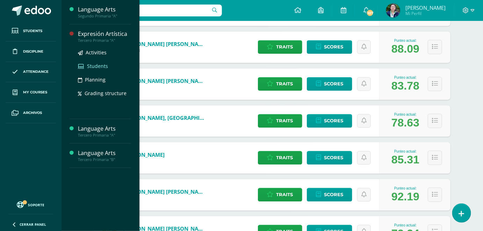
click at [91, 67] on span "Students" at bounding box center [97, 66] width 21 height 7
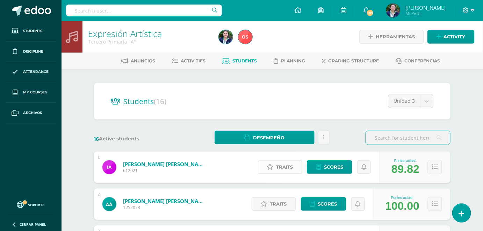
click at [283, 170] on span "Traits" at bounding box center [284, 167] width 17 height 13
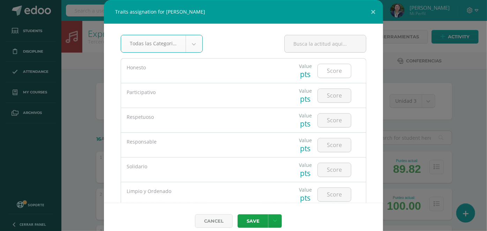
click at [327, 69] on input "number" at bounding box center [334, 71] width 33 height 14
type input "5"
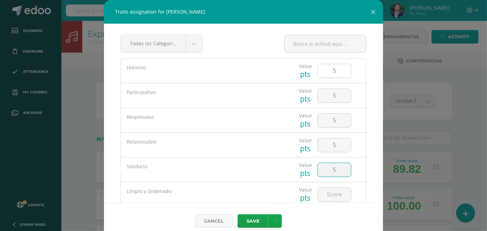
type input "5"
click at [238, 215] on button "Save" at bounding box center [253, 222] width 31 height 14
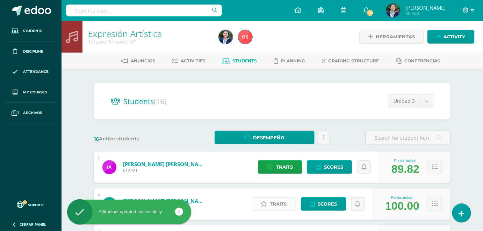
click at [278, 208] on span "Traits" at bounding box center [278, 204] width 17 height 13
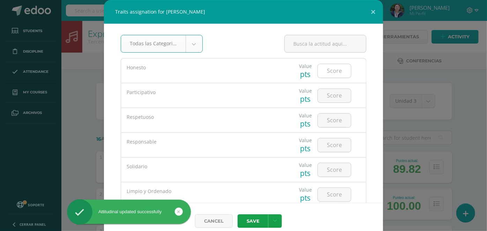
click at [330, 69] on input "number" at bounding box center [334, 71] width 33 height 14
type input "5"
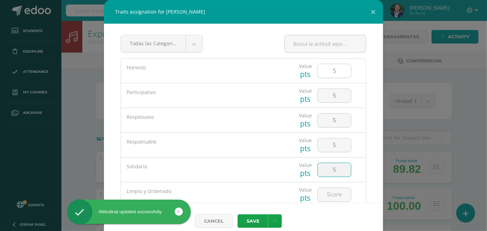
type input "5"
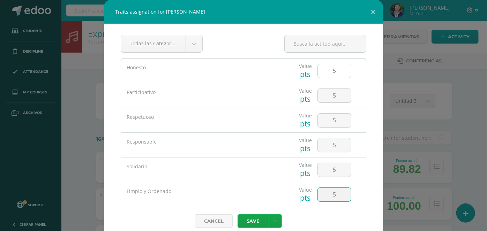
type input "5"
click at [238, 215] on button "Save" at bounding box center [253, 222] width 31 height 14
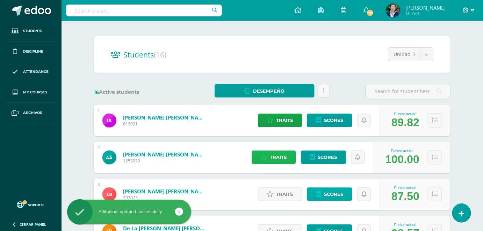
scroll to position [127, 0]
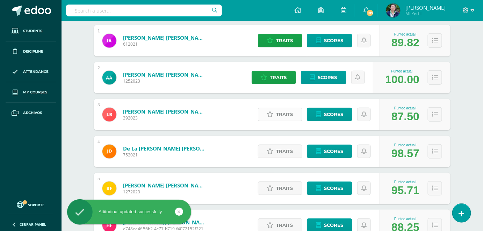
click at [287, 117] on span "Traits" at bounding box center [284, 114] width 17 height 13
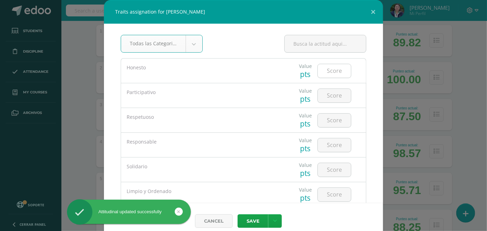
click at [326, 70] on input "number" at bounding box center [334, 71] width 33 height 14
type input "5"
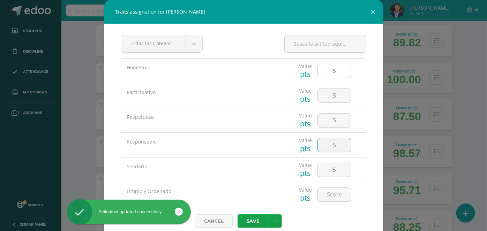
type input "5"
click at [238, 215] on button "Save" at bounding box center [253, 222] width 31 height 14
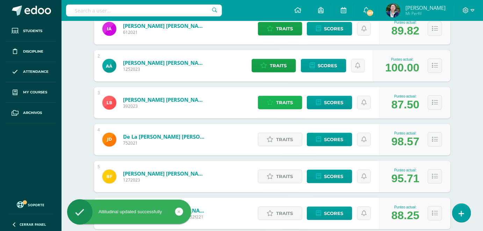
scroll to position [159, 0]
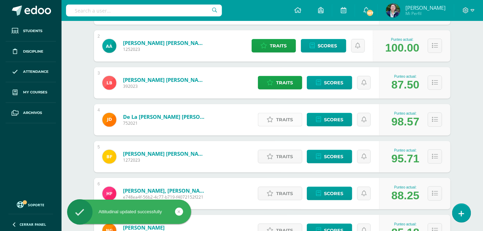
click at [291, 117] on span "Traits" at bounding box center [284, 119] width 17 height 13
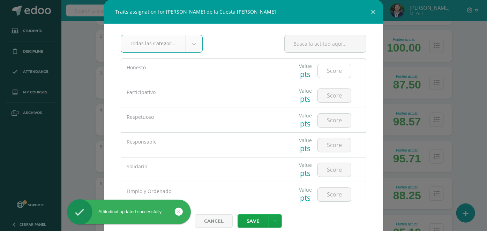
click at [326, 71] on input "number" at bounding box center [334, 71] width 33 height 14
type input "5"
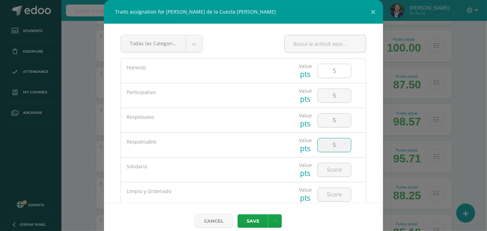
type input "5"
type input "3"
click at [260, 223] on button "Save" at bounding box center [253, 222] width 31 height 14
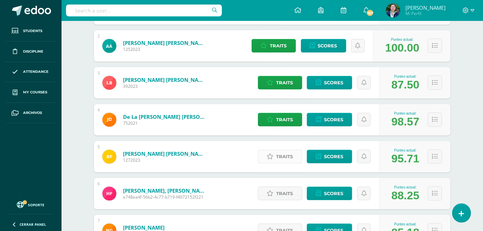
click at [288, 161] on span "Traits" at bounding box center [284, 156] width 17 height 13
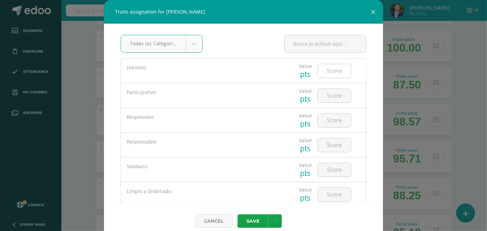
click at [319, 74] on input "number" at bounding box center [334, 71] width 33 height 14
type input "5"
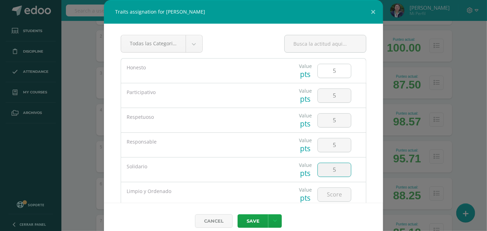
type input "5"
type input "2"
click at [249, 223] on button "Save" at bounding box center [253, 222] width 31 height 14
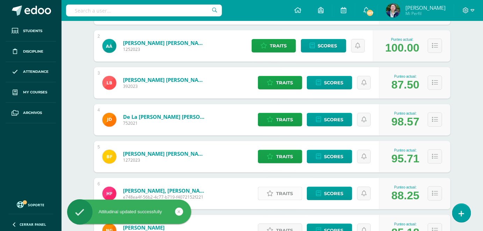
click at [286, 197] on span "Traits" at bounding box center [284, 193] width 17 height 13
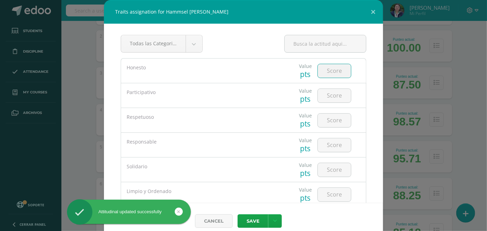
click at [326, 68] on input "number" at bounding box center [334, 71] width 33 height 14
type input "5"
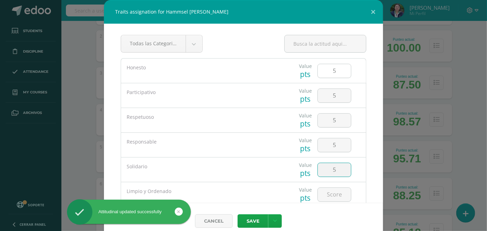
type input "5"
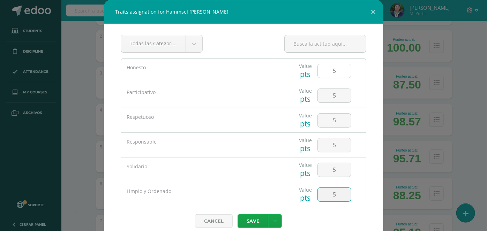
type input "5"
click at [238, 215] on button "Save" at bounding box center [253, 222] width 31 height 14
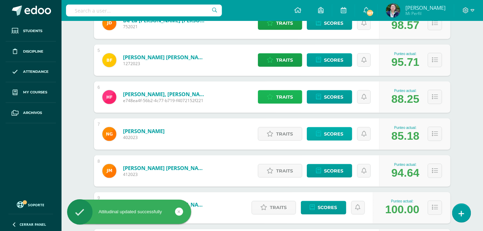
scroll to position [286, 0]
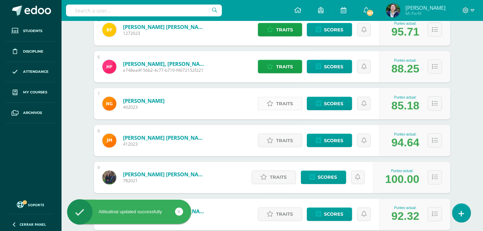
click at [283, 103] on span "Traits" at bounding box center [284, 103] width 17 height 13
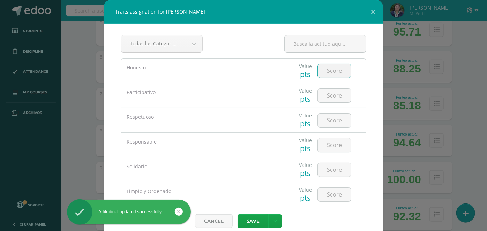
click at [320, 65] on input "number" at bounding box center [334, 71] width 33 height 14
type input "5"
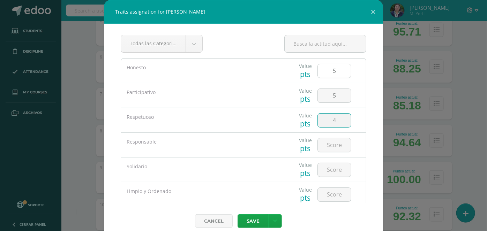
type input "4"
type input "5"
click at [238, 215] on button "Save" at bounding box center [253, 222] width 31 height 14
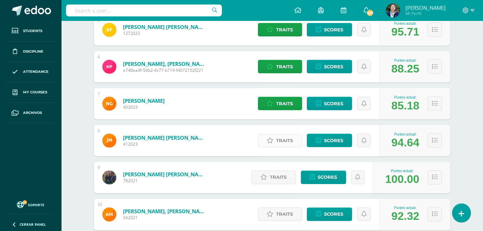
click at [274, 142] on link "Traits" at bounding box center [280, 141] width 44 height 14
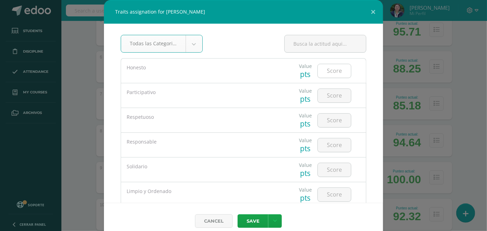
click at [326, 74] on input "number" at bounding box center [334, 71] width 33 height 14
type input "5"
type input "3"
type input "5"
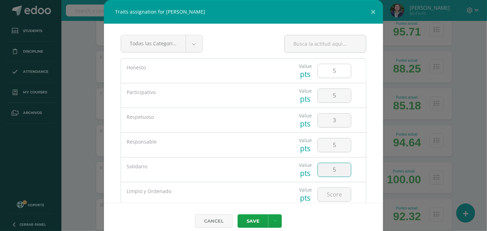
type input "5"
type input "2"
click at [242, 224] on button "Save" at bounding box center [253, 222] width 31 height 14
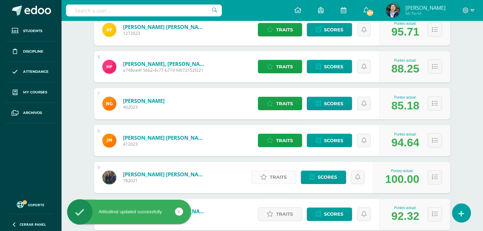
click at [277, 179] on span "Traits" at bounding box center [278, 177] width 17 height 13
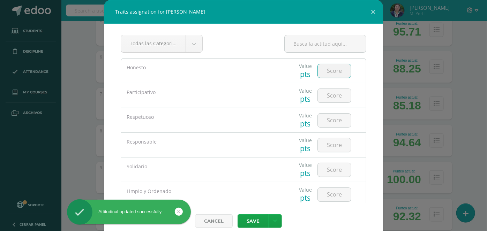
click at [329, 69] on input "number" at bounding box center [334, 71] width 33 height 14
type input "5"
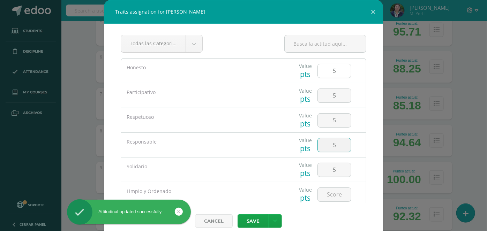
type input "5"
click at [238, 215] on button "Save" at bounding box center [253, 222] width 31 height 14
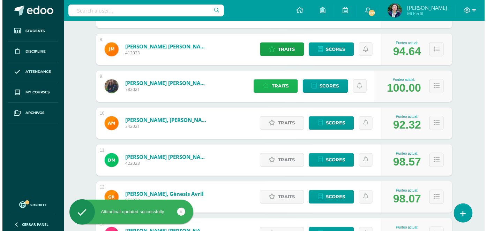
scroll to position [381, 0]
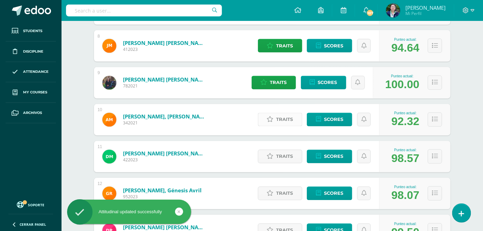
click at [288, 120] on span "Traits" at bounding box center [284, 119] width 17 height 13
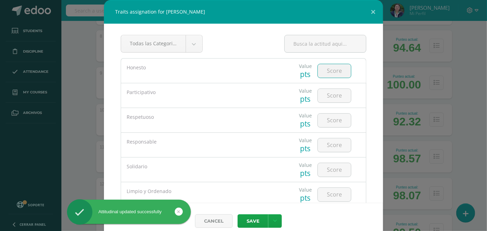
click at [324, 70] on input "number" at bounding box center [334, 71] width 33 height 14
type input "5"
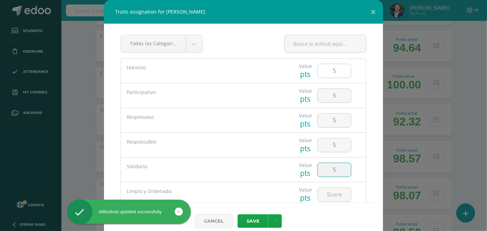
type input "5"
click at [238, 215] on button "Save" at bounding box center [253, 222] width 31 height 14
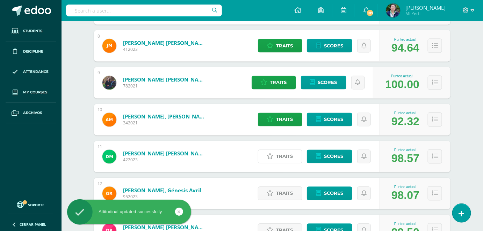
click at [279, 156] on span "Traits" at bounding box center [284, 156] width 17 height 13
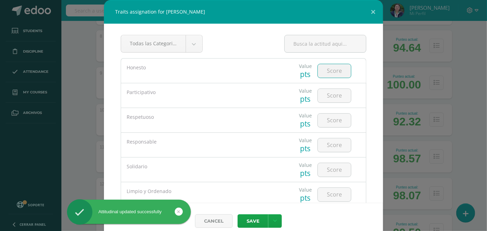
click at [323, 74] on input "number" at bounding box center [334, 71] width 33 height 14
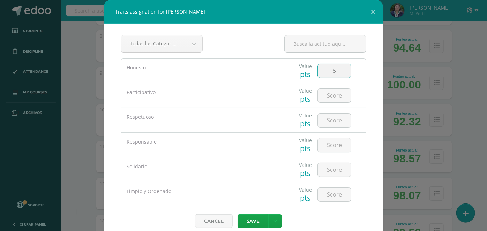
type input "5"
type input "3"
type input "4"
type input "5"
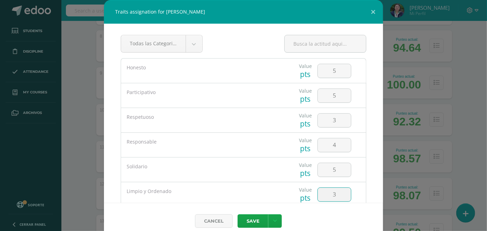
type input "3"
click at [247, 225] on button "Save" at bounding box center [253, 222] width 31 height 14
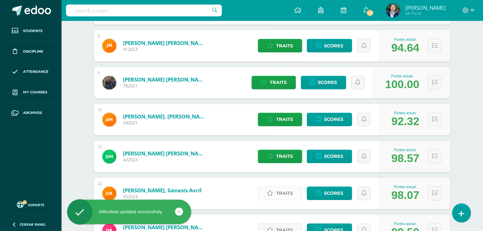
click at [293, 194] on span "Traits" at bounding box center [284, 193] width 17 height 13
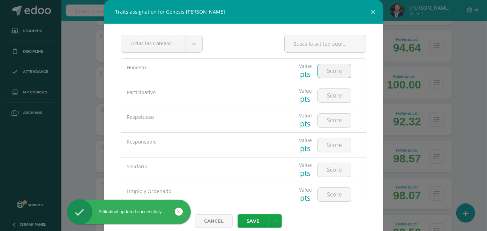
click at [324, 69] on input "number" at bounding box center [334, 71] width 33 height 14
type input "5"
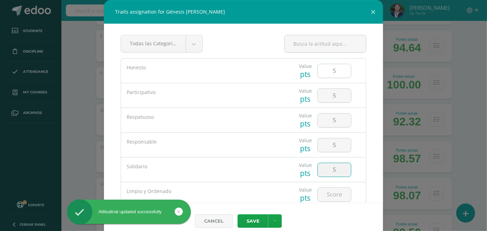
type input "5"
click at [238, 215] on button "Save" at bounding box center [253, 222] width 31 height 14
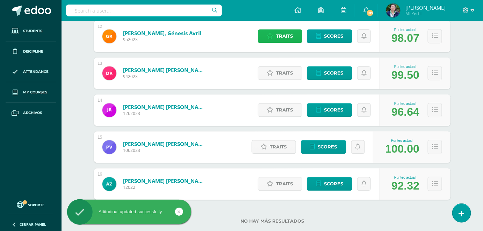
scroll to position [539, 0]
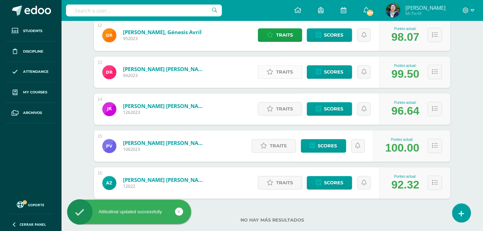
click at [281, 78] on span "Traits" at bounding box center [284, 72] width 17 height 13
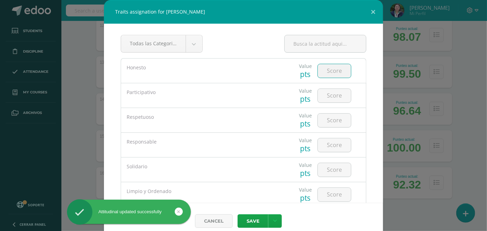
click at [327, 69] on input "number" at bounding box center [334, 71] width 33 height 14
type input "5"
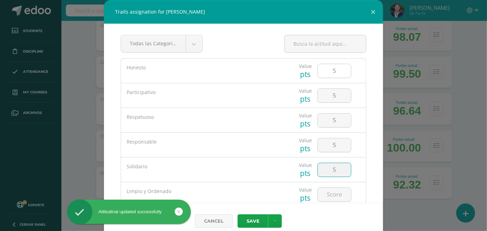
type input "5"
click at [238, 215] on button "Save" at bounding box center [253, 222] width 31 height 14
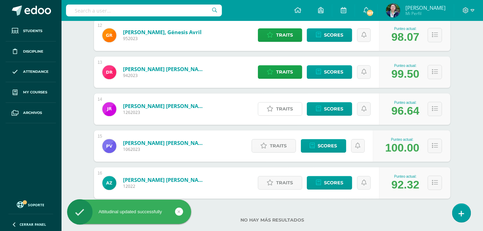
click at [285, 103] on span "Traits" at bounding box center [284, 109] width 17 height 13
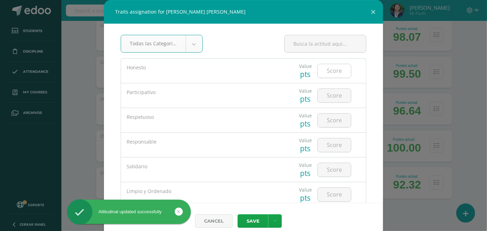
click at [330, 71] on input "number" at bounding box center [334, 71] width 33 height 14
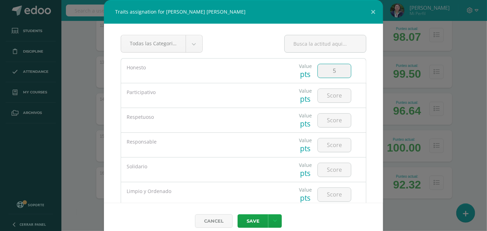
type input "5"
type input "3"
type input "4"
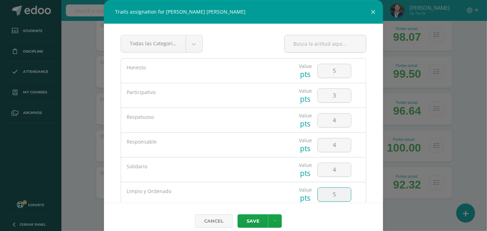
type input "5"
click at [249, 223] on button "Save" at bounding box center [253, 222] width 31 height 14
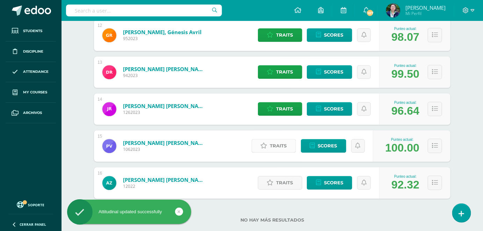
click at [286, 149] on span "Traits" at bounding box center [278, 146] width 17 height 13
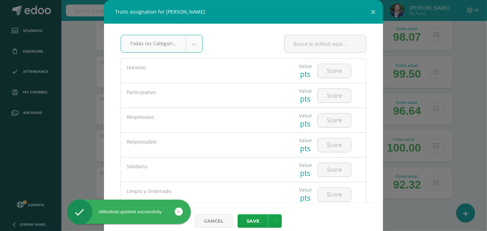
type input "5"
click at [327, 68] on input "number" at bounding box center [334, 71] width 33 height 14
type input "5"
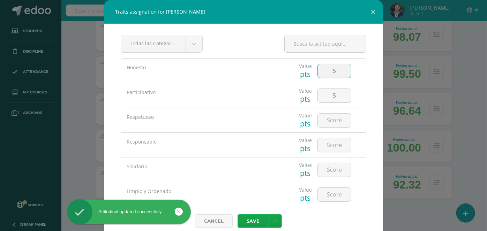
type input "5"
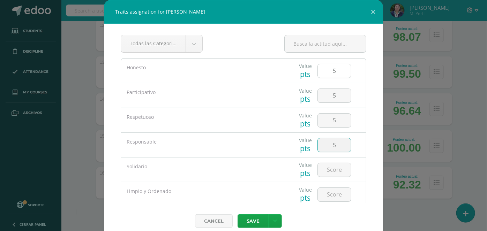
type input "5"
click at [238, 215] on button "Save" at bounding box center [253, 222] width 31 height 14
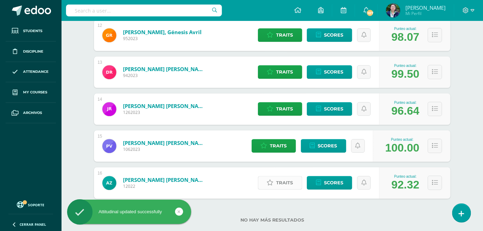
click at [279, 182] on span "Traits" at bounding box center [284, 183] width 17 height 13
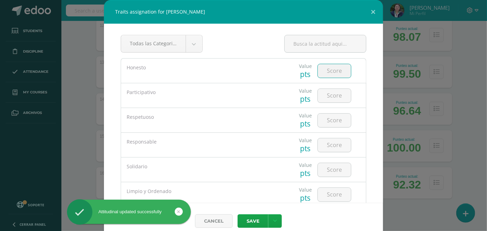
click at [329, 71] on input "number" at bounding box center [334, 71] width 33 height 14
type input "5"
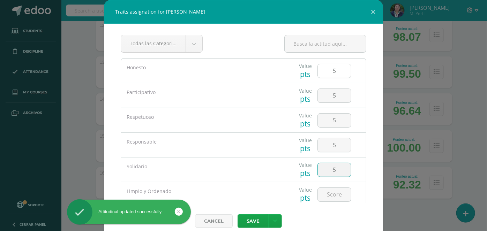
type input "5"
click at [238, 215] on button "Save" at bounding box center [253, 222] width 31 height 14
